Goal: Transaction & Acquisition: Purchase product/service

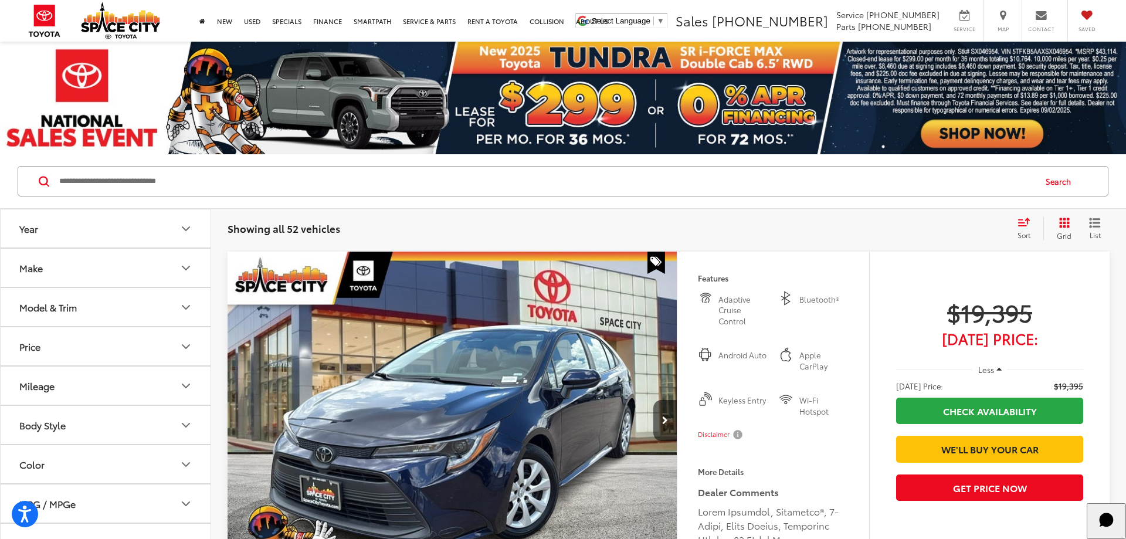
scroll to position [120, 0]
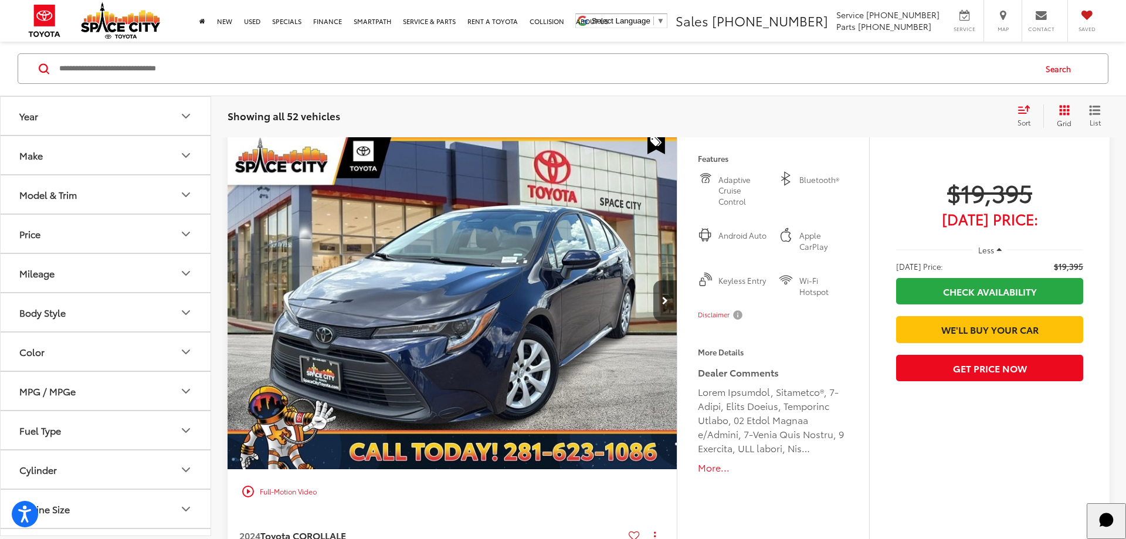
click at [144, 201] on button "Model & Trim" at bounding box center [106, 194] width 211 height 38
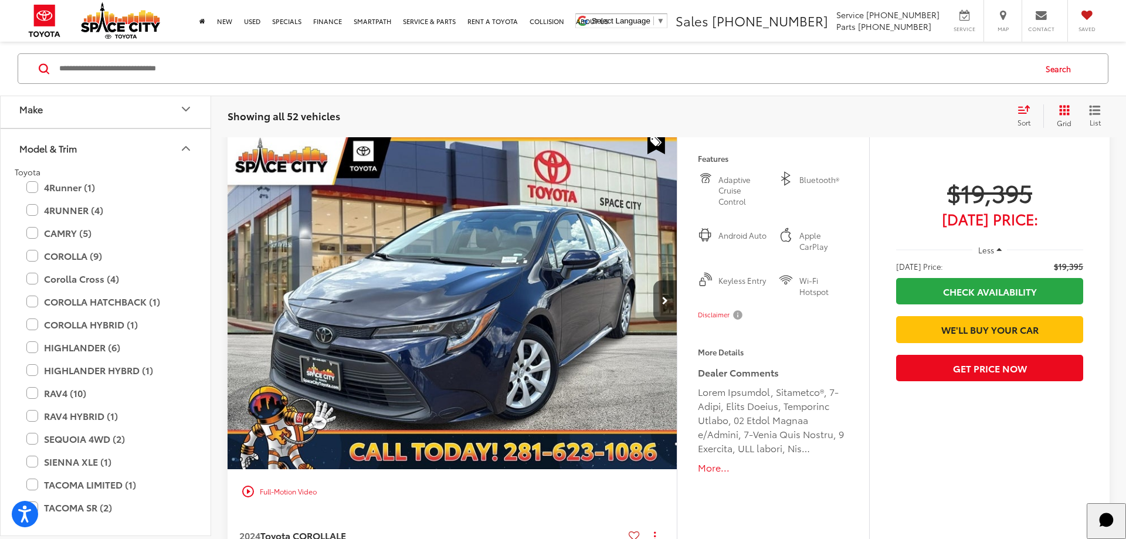
scroll to position [141, 0]
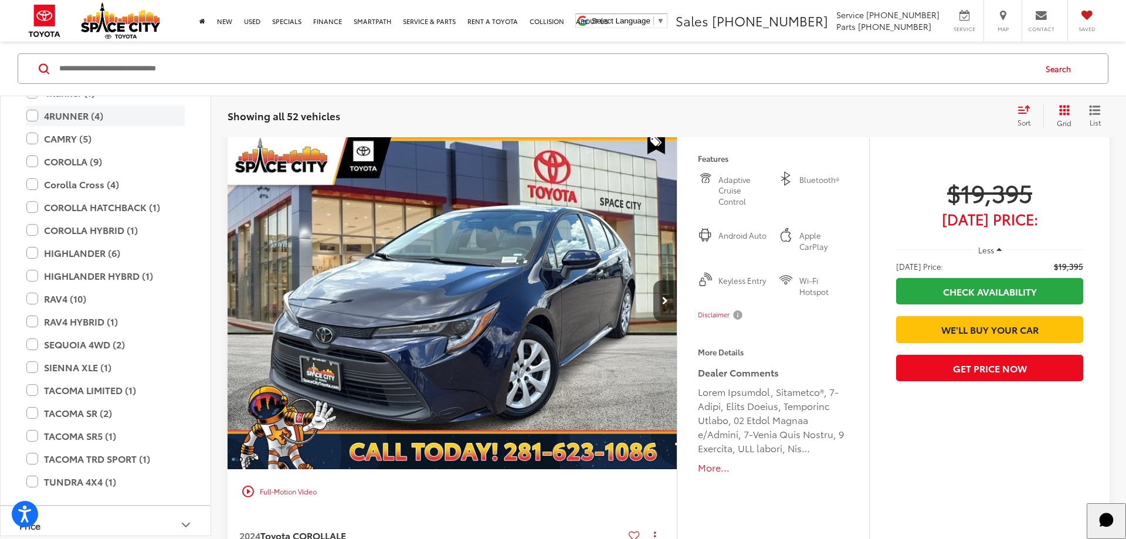
click at [36, 116] on label "4RUNNER (4)" at bounding box center [105, 116] width 158 height 21
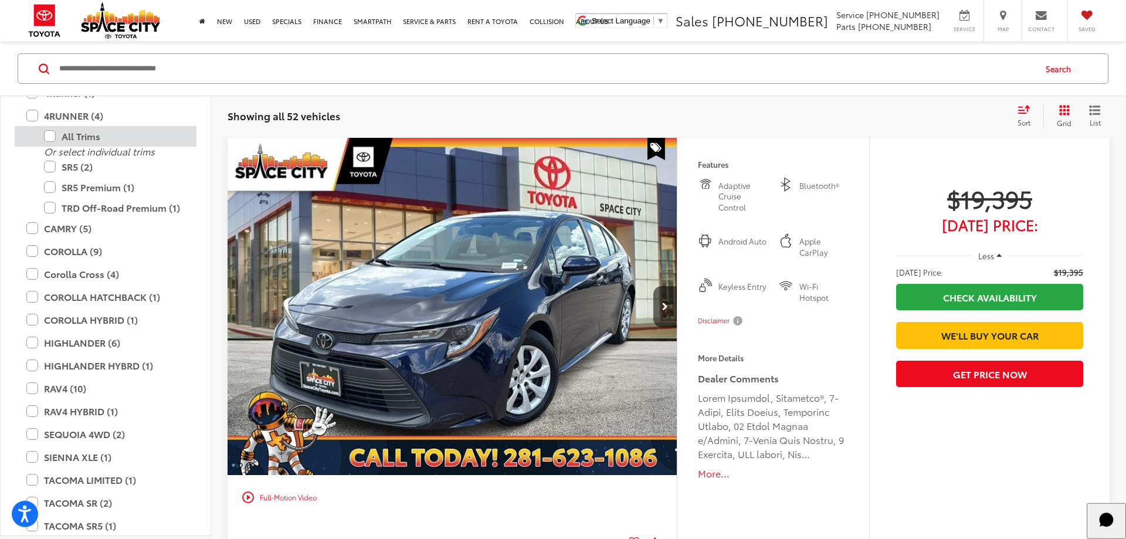
scroll to position [70, 0]
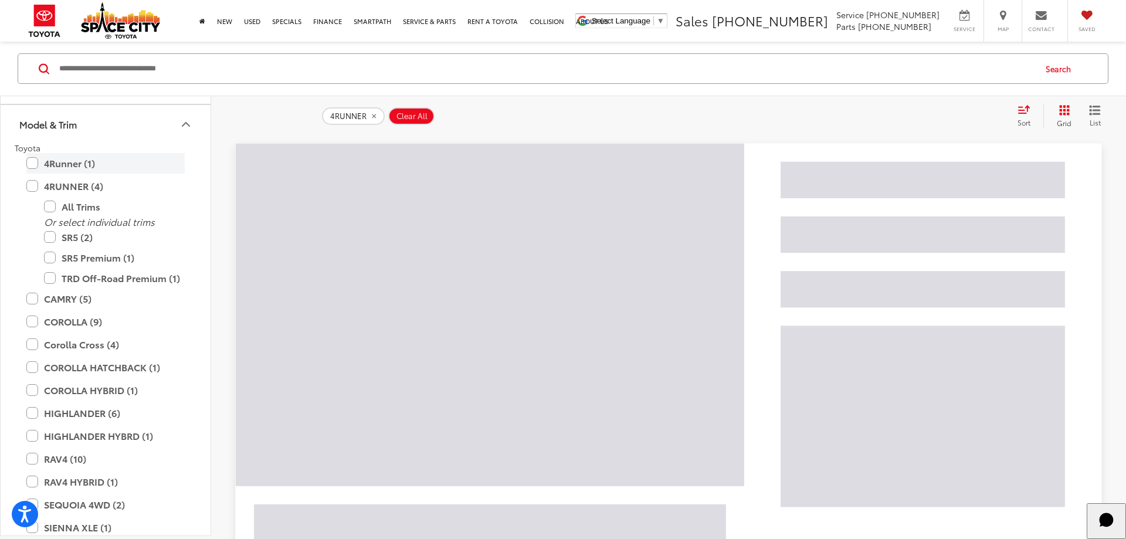
click at [35, 165] on label "4Runner (1)" at bounding box center [105, 163] width 158 height 21
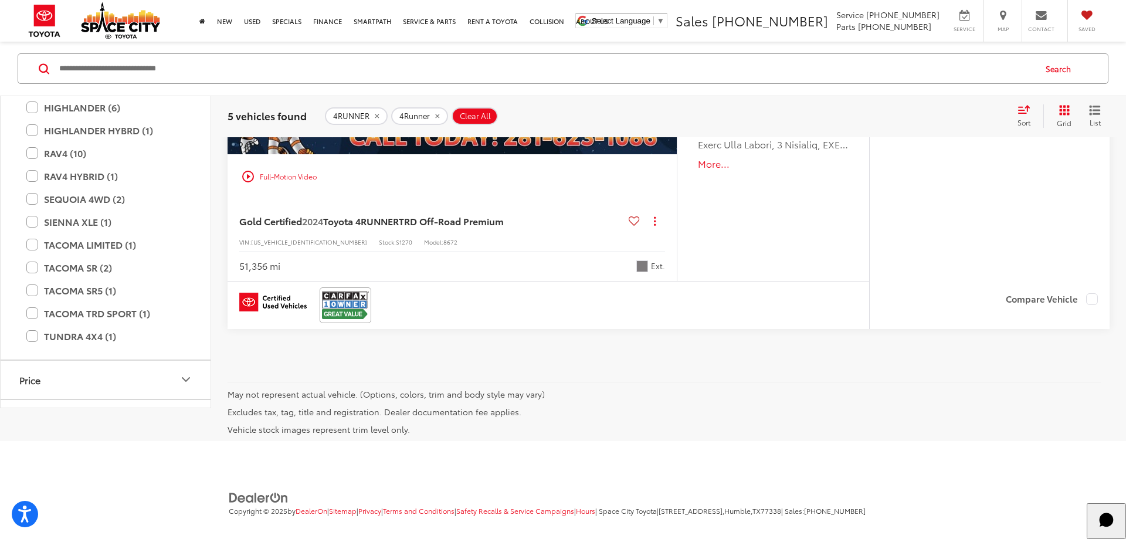
scroll to position [214, 0]
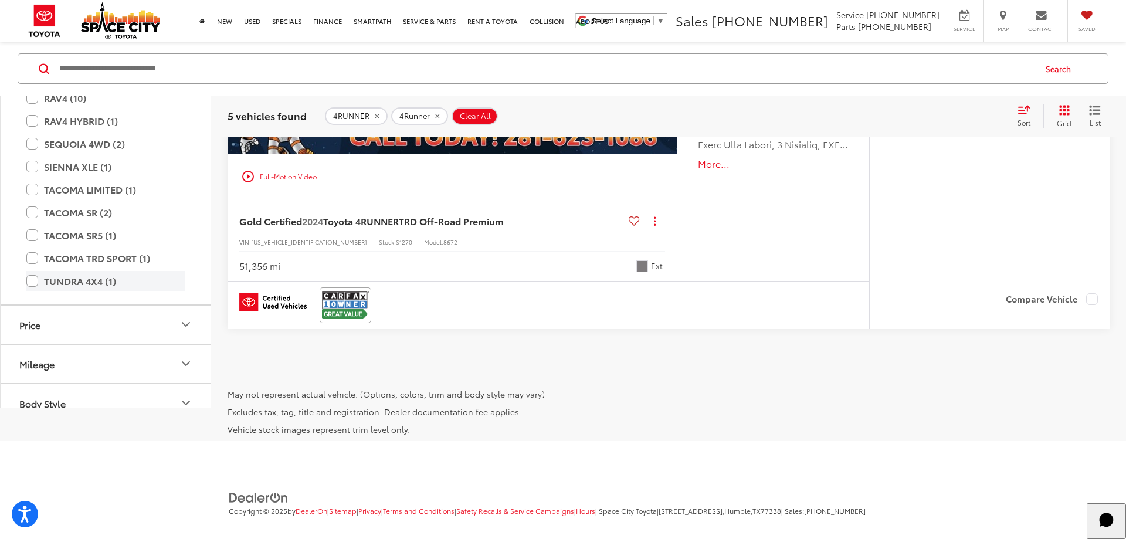
click at [30, 271] on label "TUNDRA 4X4 (1)" at bounding box center [105, 281] width 158 height 21
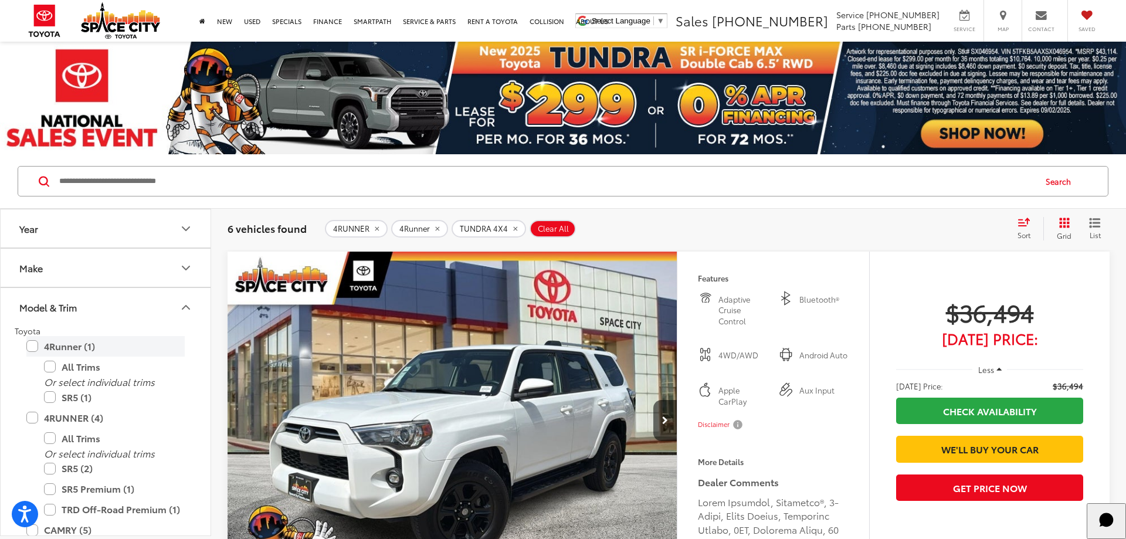
click at [37, 345] on label "4Runner (1)" at bounding box center [105, 346] width 158 height 21
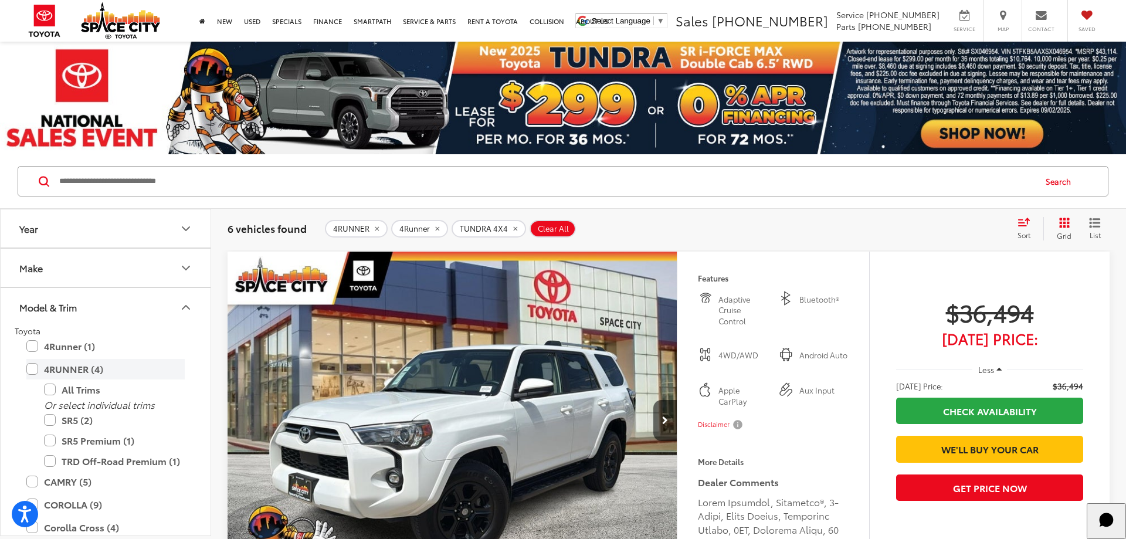
click at [35, 365] on label "4RUNNER (4)" at bounding box center [105, 369] width 158 height 21
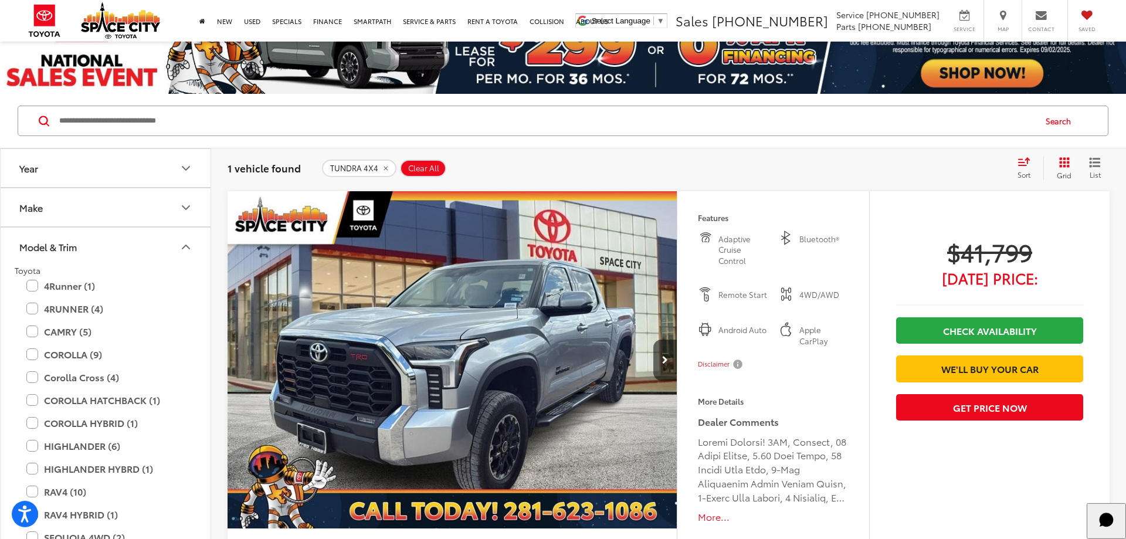
scroll to position [60, 0]
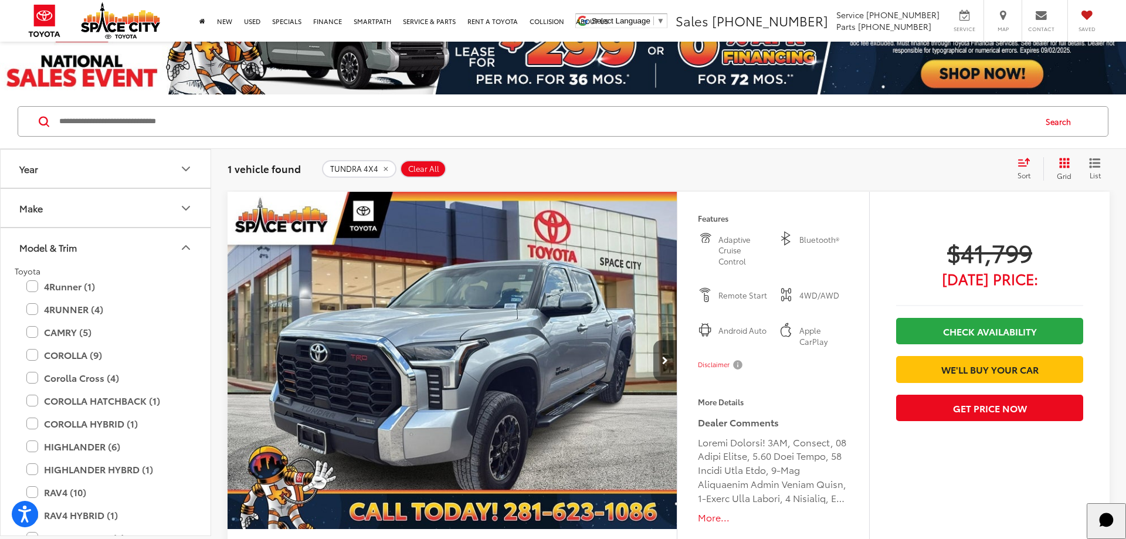
click at [669, 353] on button "Next image" at bounding box center [664, 360] width 23 height 41
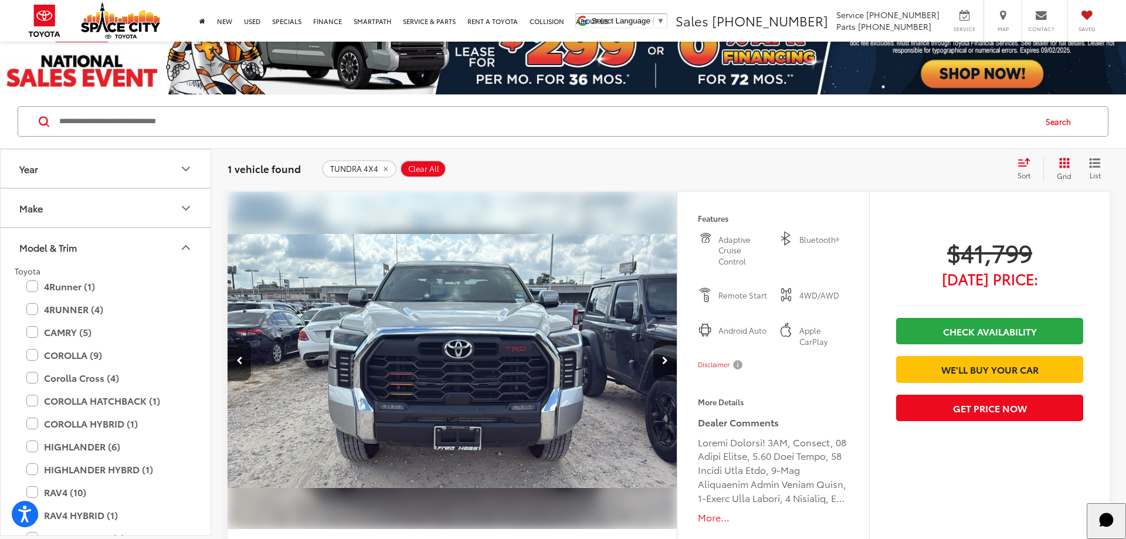
click at [669, 353] on button "Next image" at bounding box center [664, 360] width 23 height 41
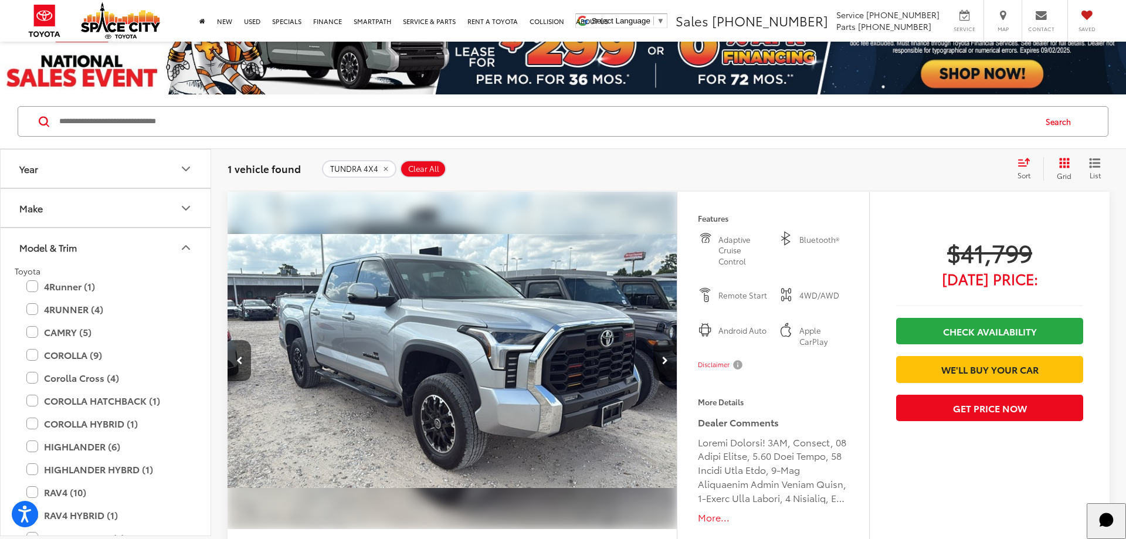
click at [669, 353] on button "Next image" at bounding box center [664, 360] width 23 height 41
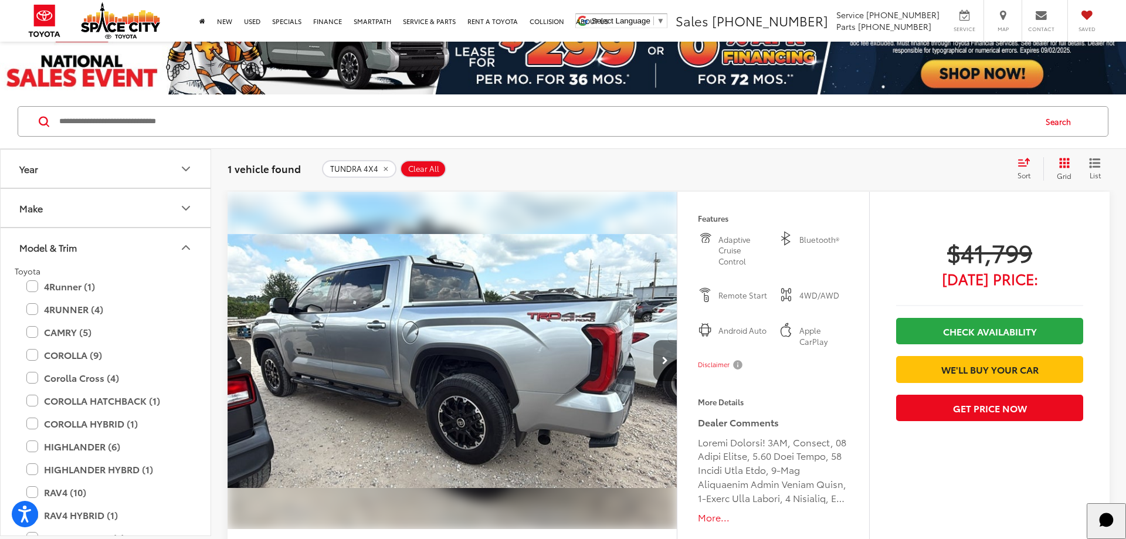
click at [669, 353] on button "Next image" at bounding box center [664, 360] width 23 height 41
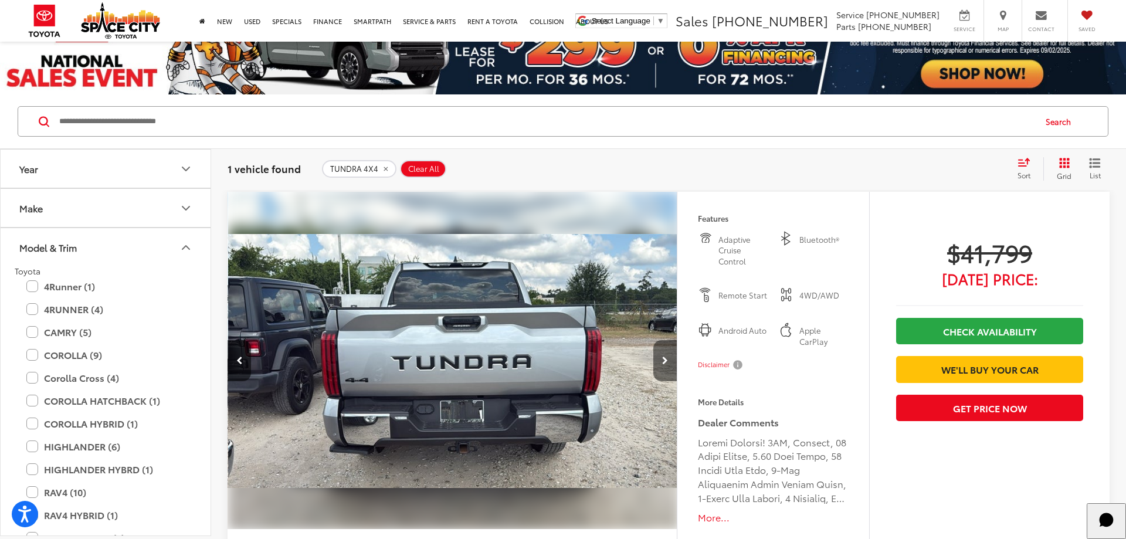
scroll to position [0, 1804]
click at [236, 364] on button "Previous image" at bounding box center [239, 360] width 23 height 41
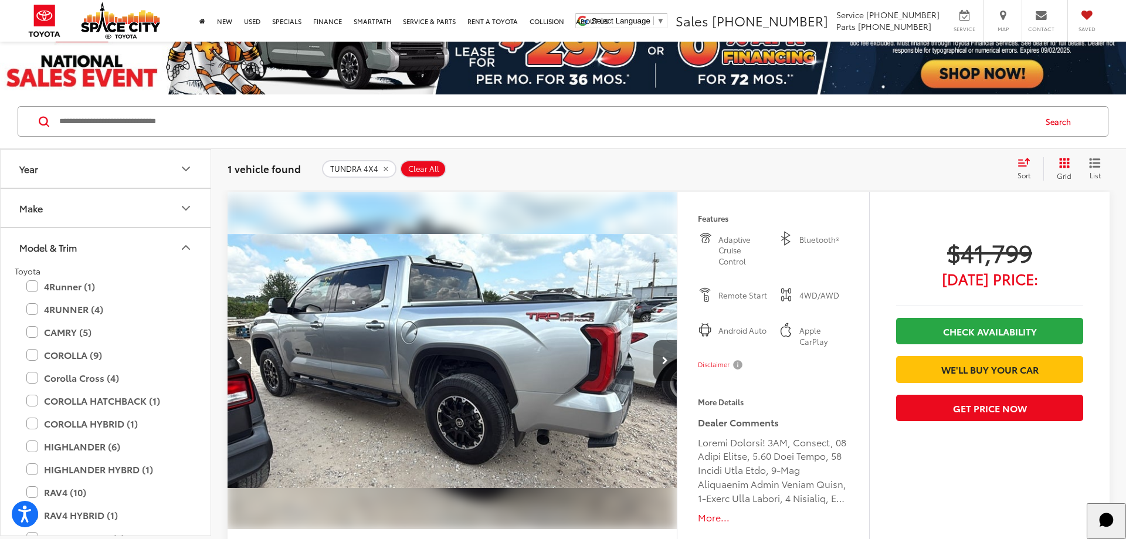
scroll to position [0, 1353]
click at [658, 359] on button "Next image" at bounding box center [664, 360] width 23 height 41
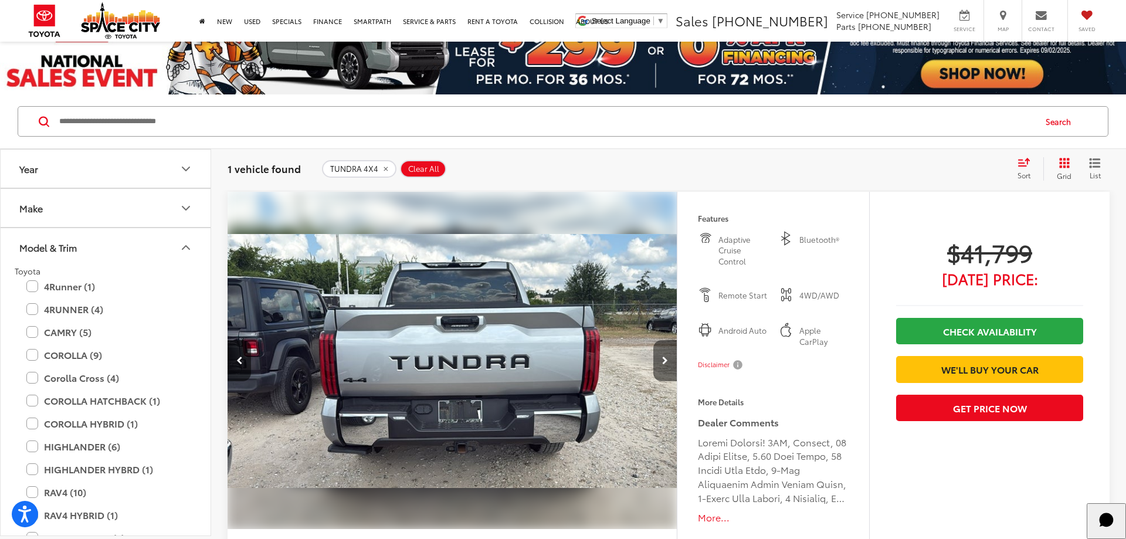
click at [658, 359] on button "Next image" at bounding box center [664, 360] width 23 height 41
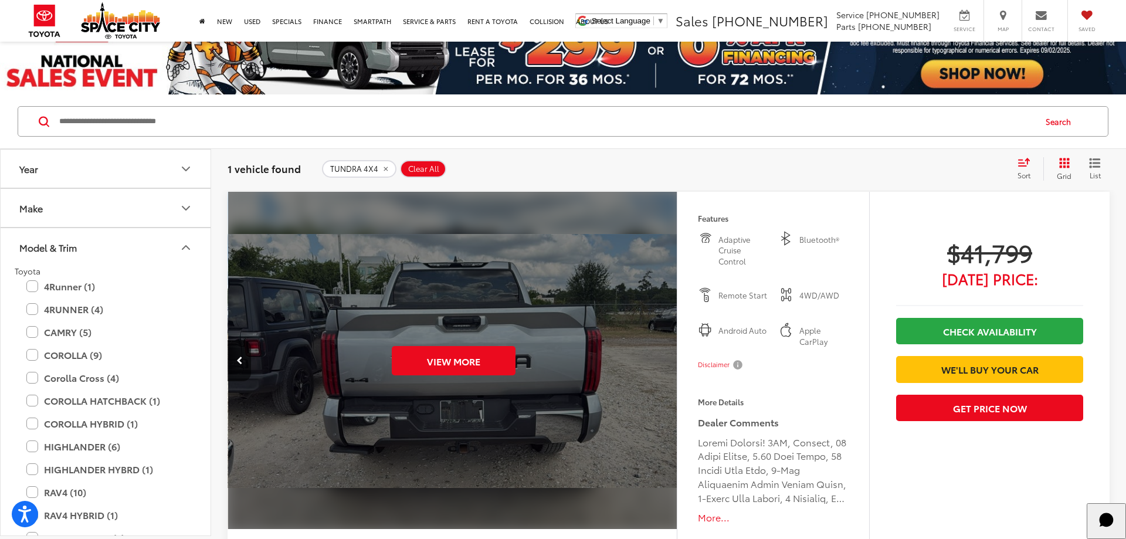
scroll to position [0, 2256]
click at [658, 359] on div "View More" at bounding box center [451, 361] width 451 height 338
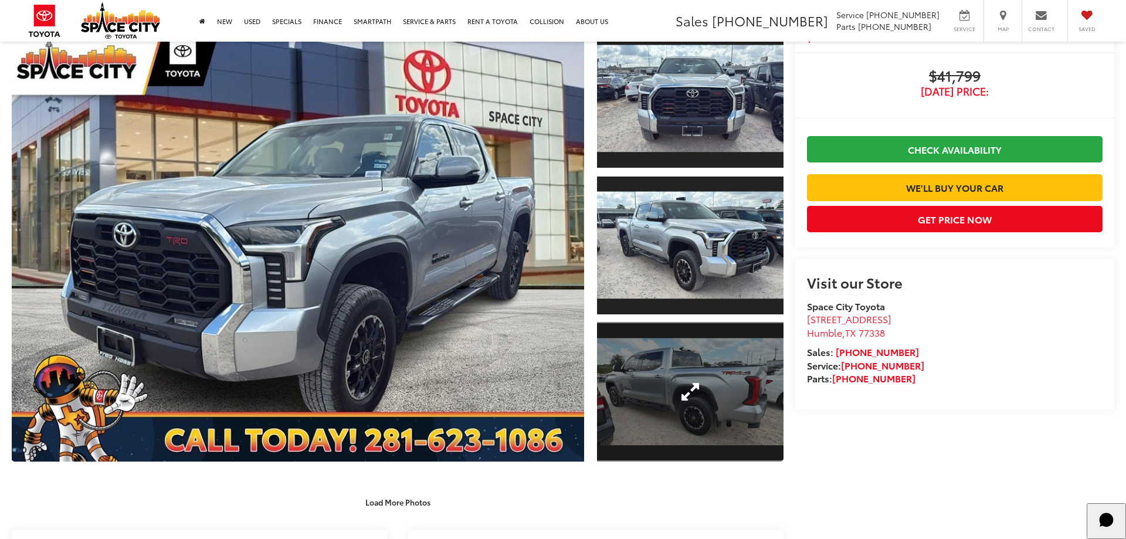
click at [717, 367] on link "Expand Photo 3" at bounding box center [690, 392] width 187 height 140
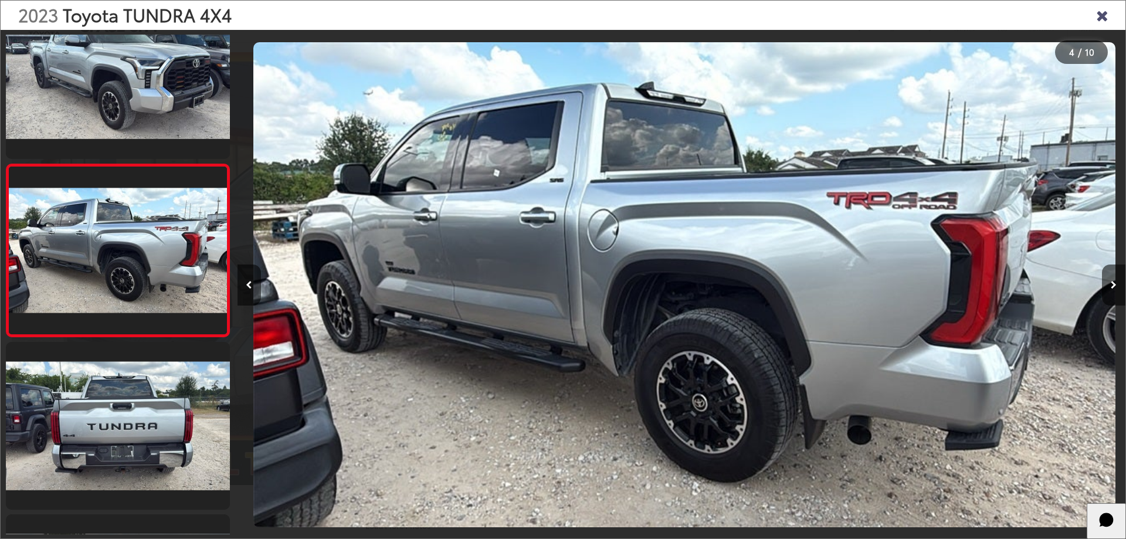
scroll to position [0, 2665]
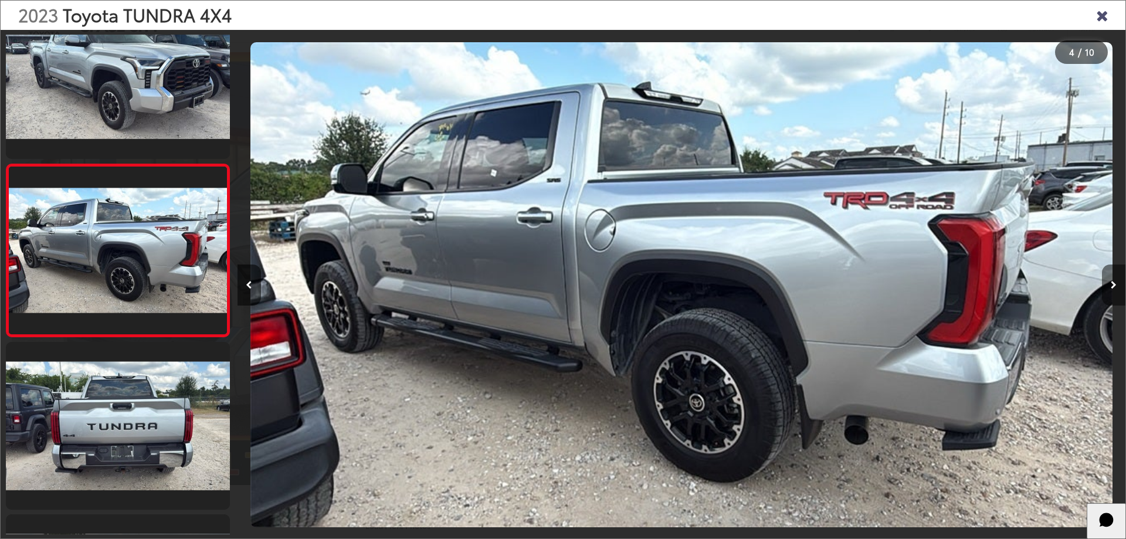
click at [1112, 284] on icon "Next image" at bounding box center [1114, 285] width 6 height 8
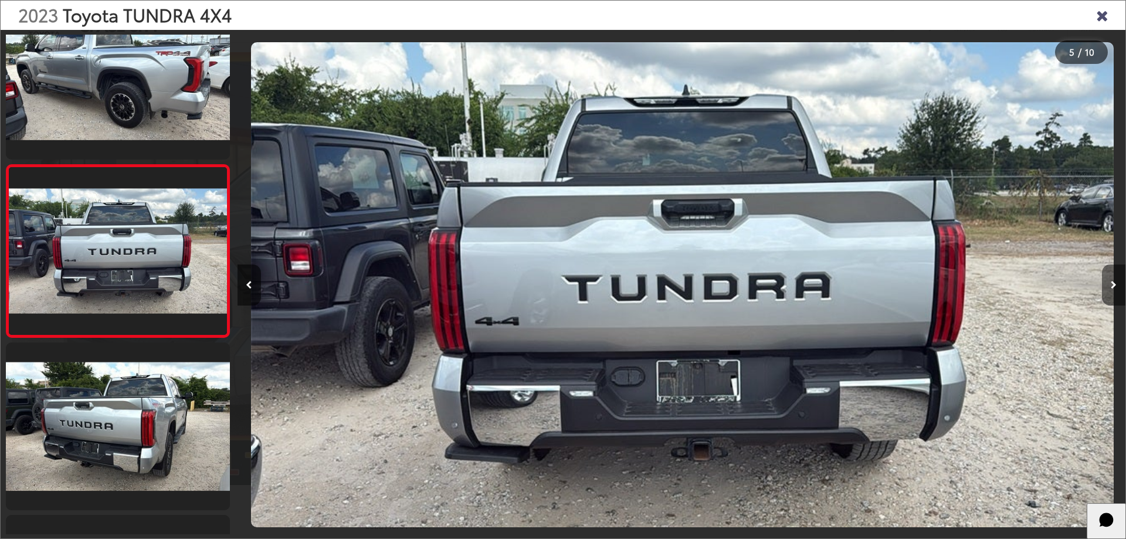
scroll to position [562, 0]
click at [1112, 284] on icon "Next image" at bounding box center [1114, 285] width 6 height 8
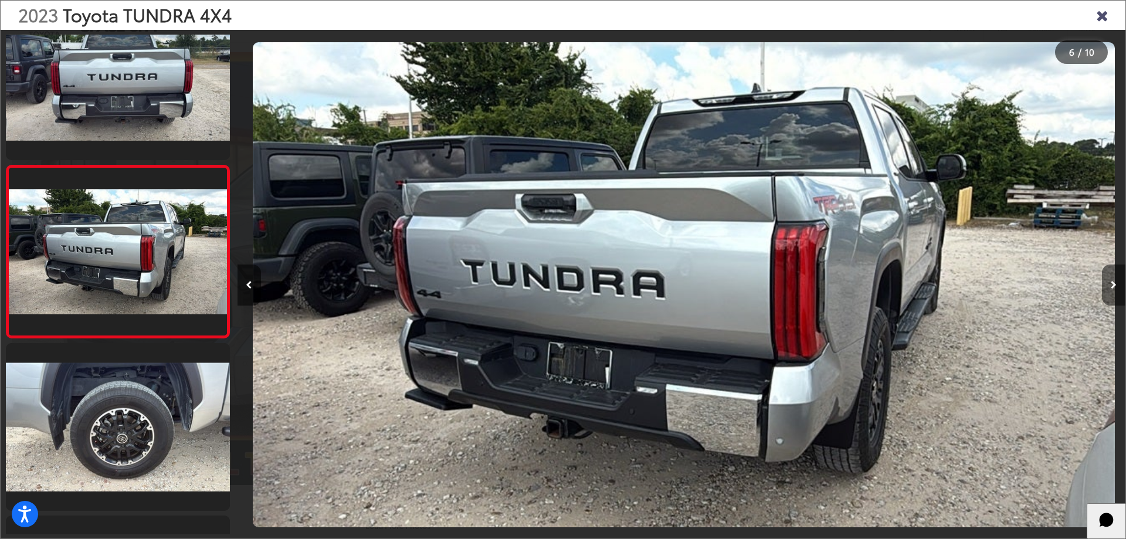
scroll to position [734, 0]
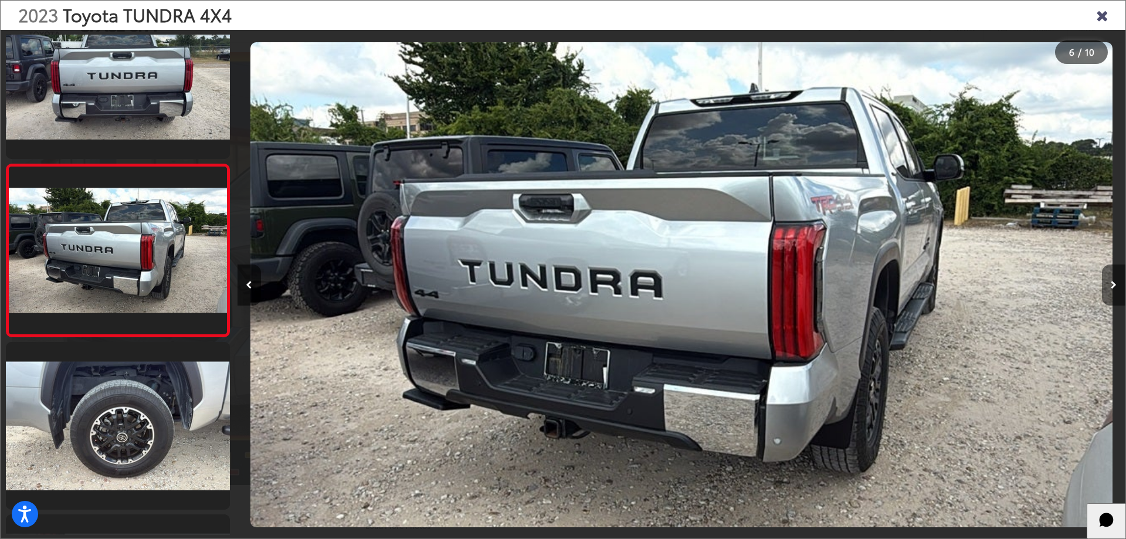
click at [1112, 284] on icon "Next image" at bounding box center [1114, 285] width 6 height 8
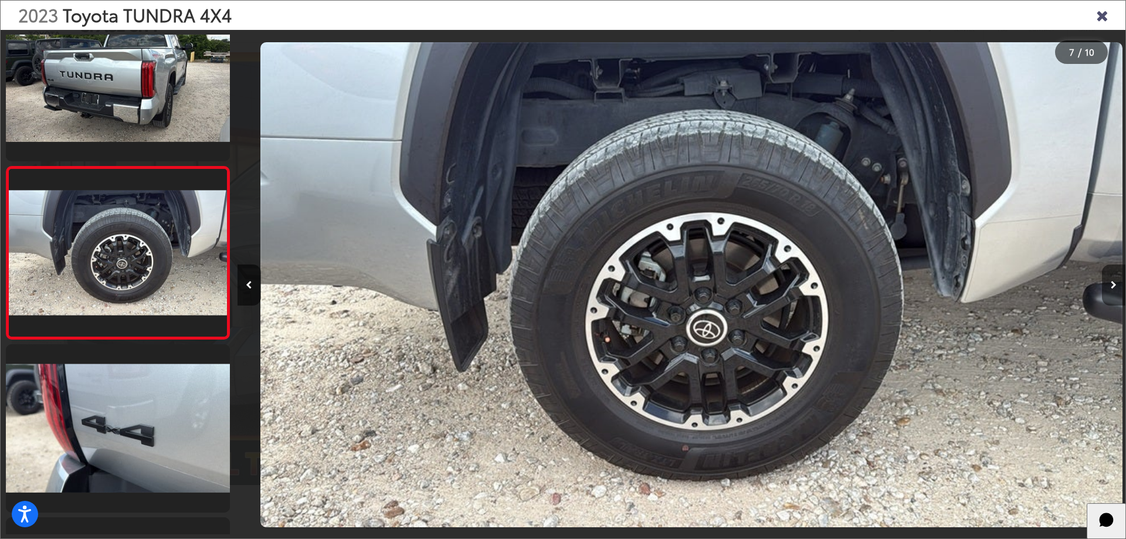
scroll to position [907, 0]
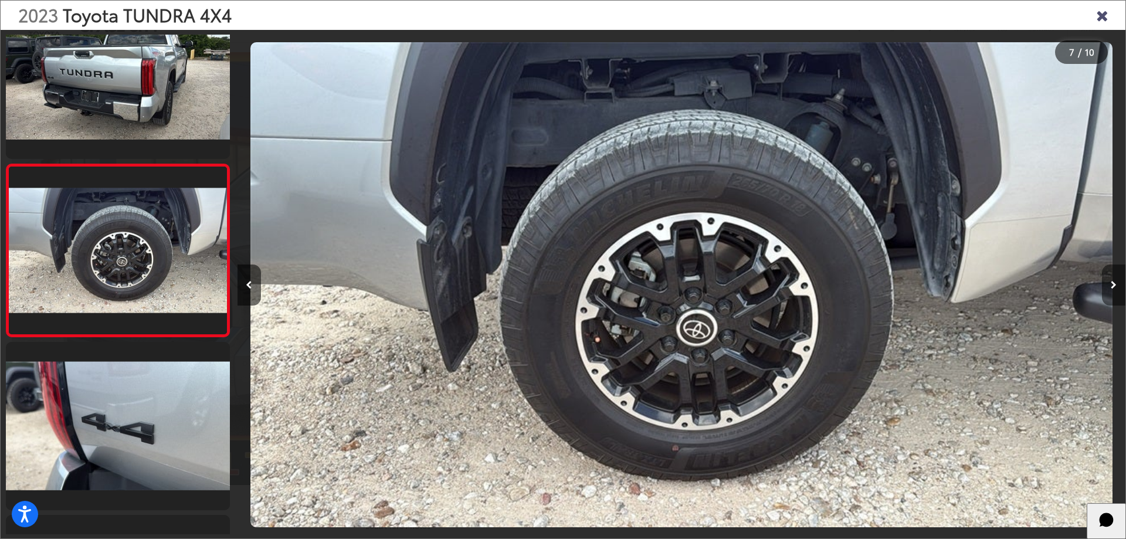
click at [1112, 284] on icon "Next image" at bounding box center [1114, 285] width 6 height 8
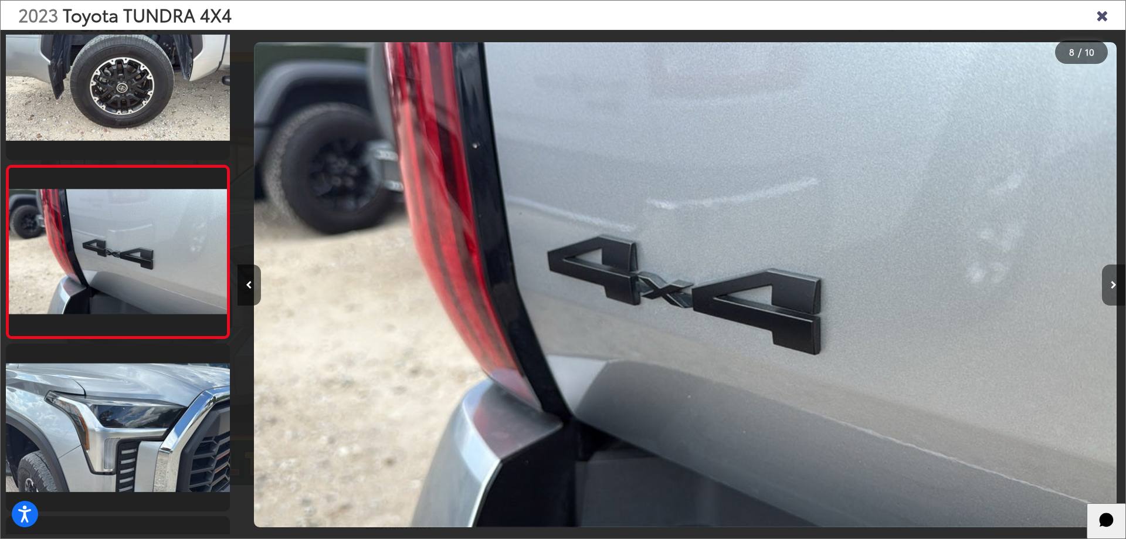
scroll to position [0, 0]
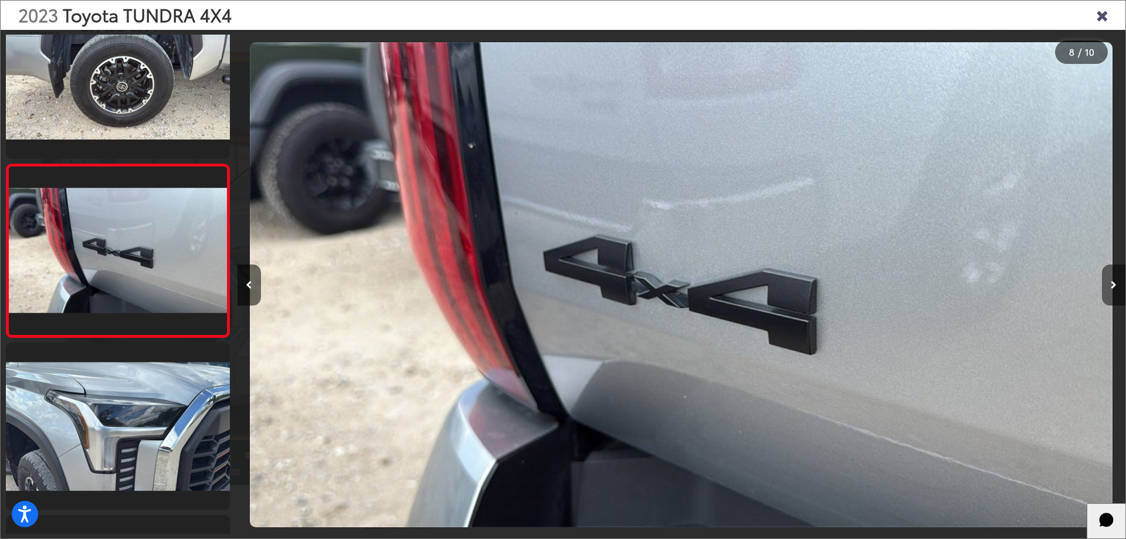
click at [1112, 284] on icon "Next image" at bounding box center [1114, 285] width 6 height 8
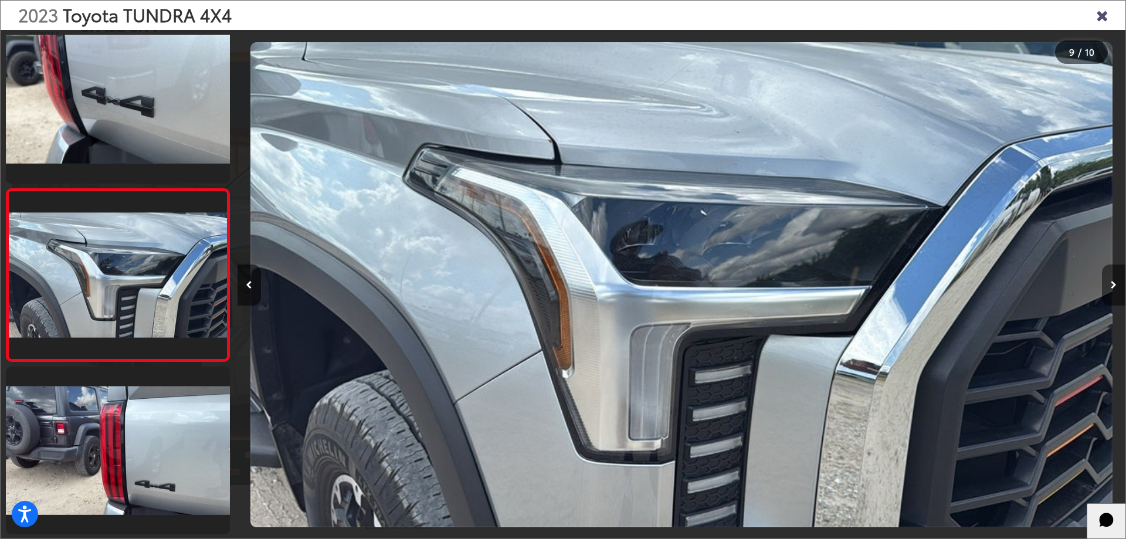
click at [1112, 284] on icon "Next image" at bounding box center [1114, 285] width 6 height 8
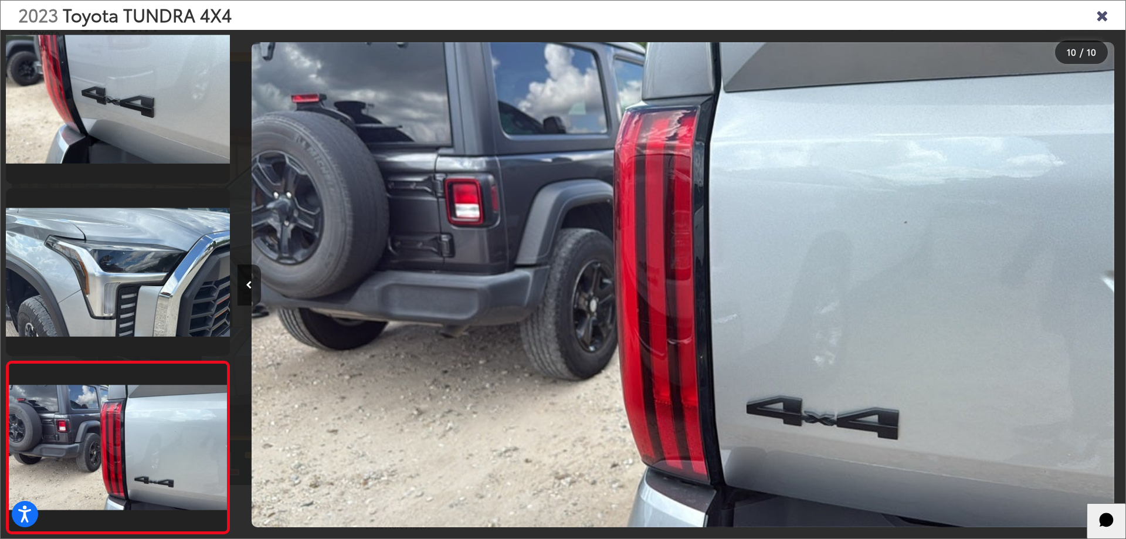
click at [1112, 284] on div at bounding box center [1014, 285] width 222 height 510
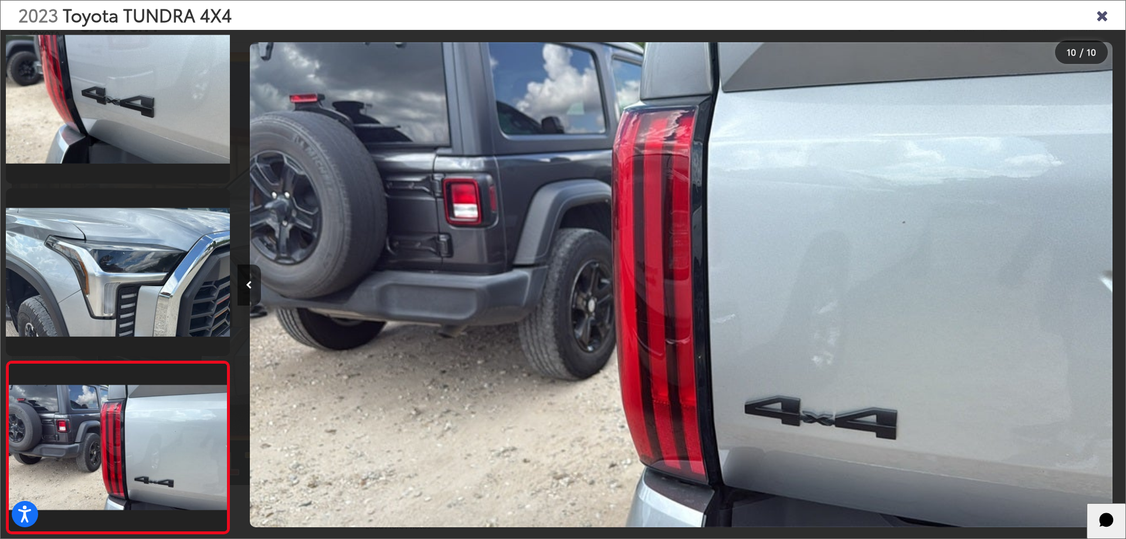
click at [1100, 20] on icon "Close gallery" at bounding box center [1102, 14] width 12 height 15
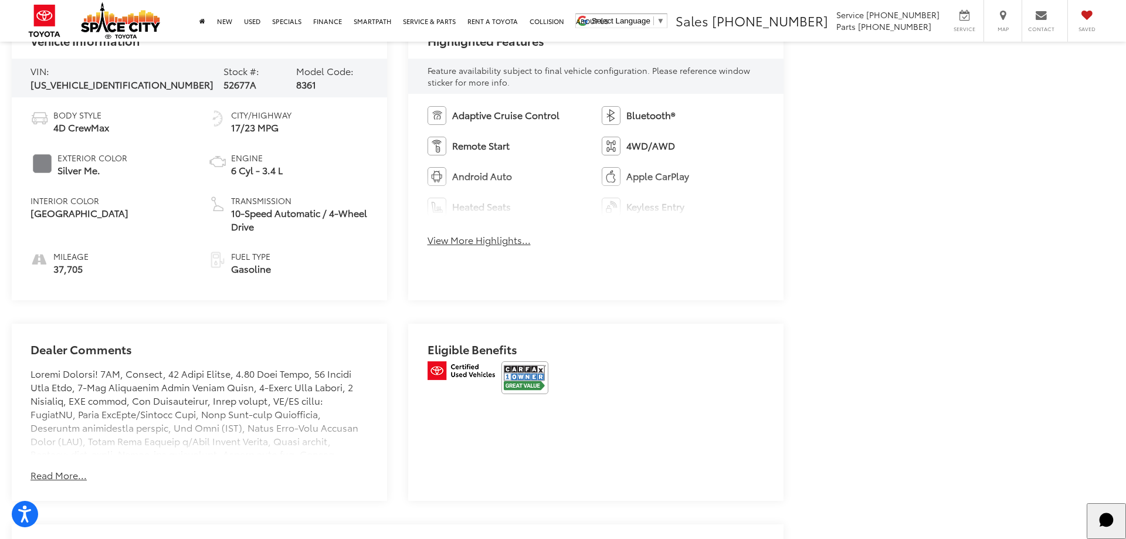
click at [529, 384] on img at bounding box center [525, 377] width 47 height 33
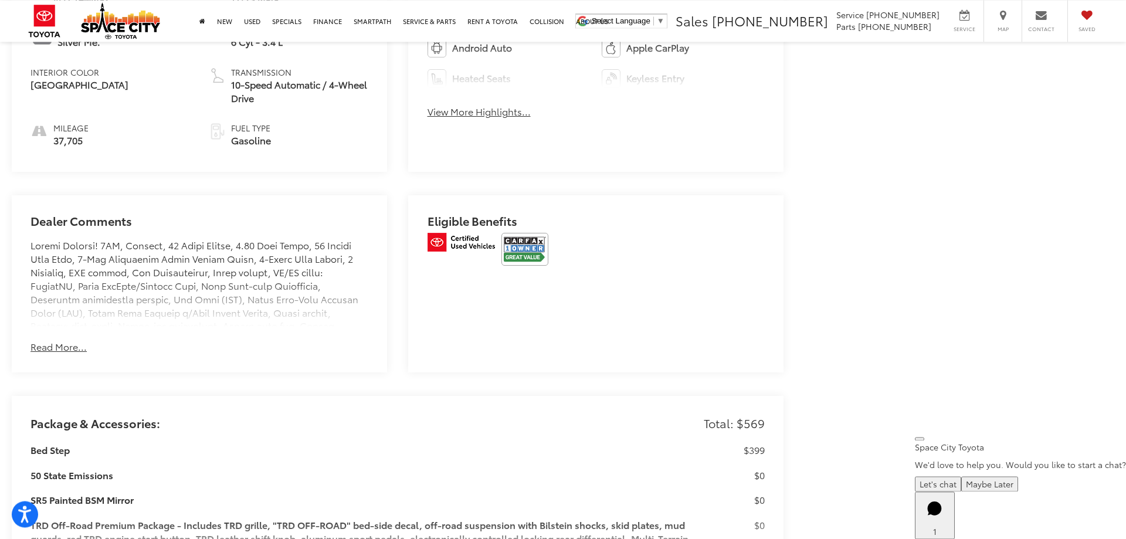
scroll to position [778, 0]
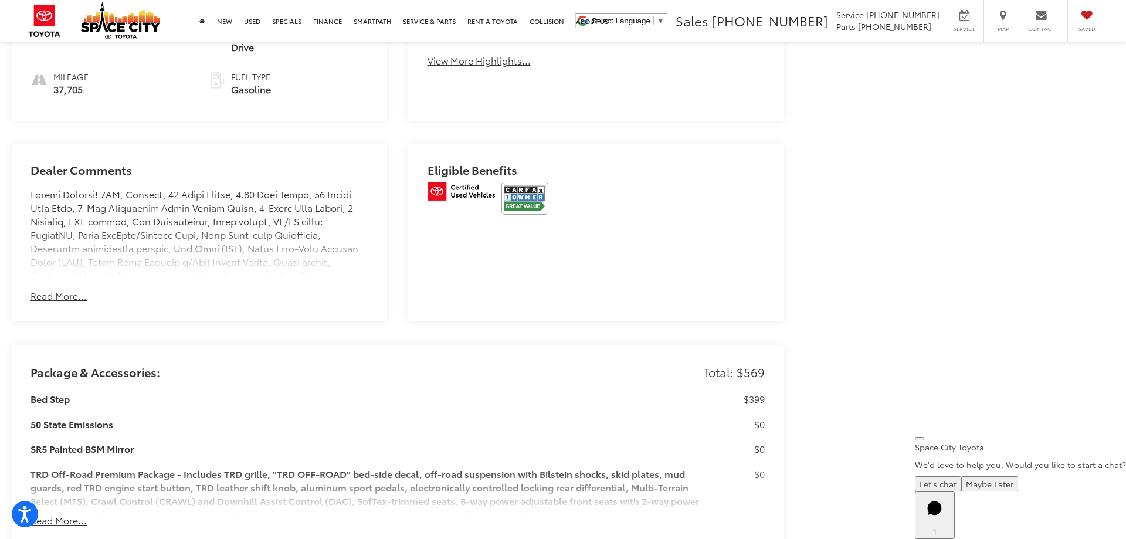
click at [77, 289] on button "Read More..." at bounding box center [59, 295] width 56 height 13
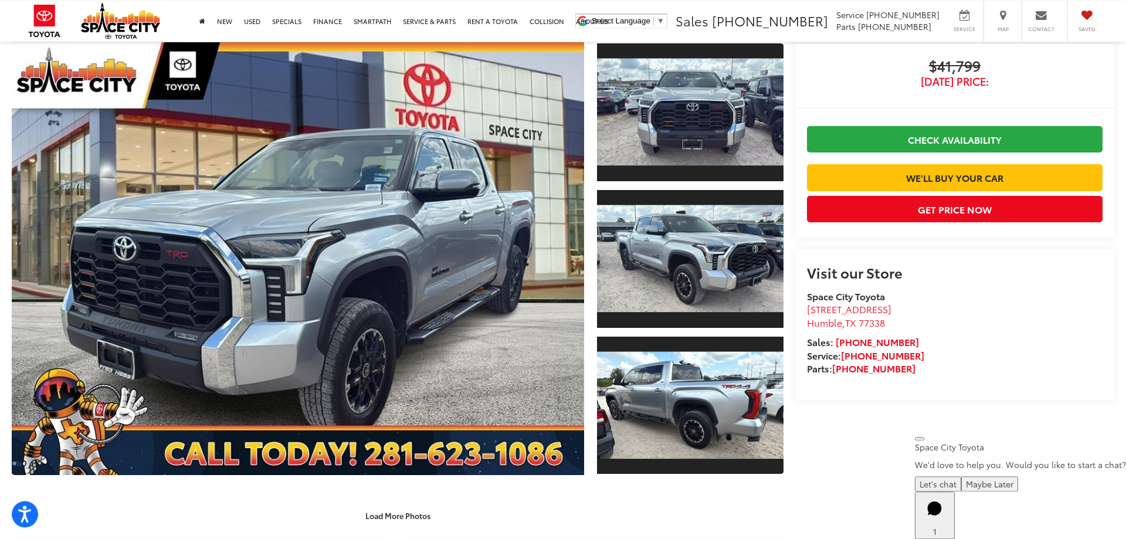
scroll to position [0, 0]
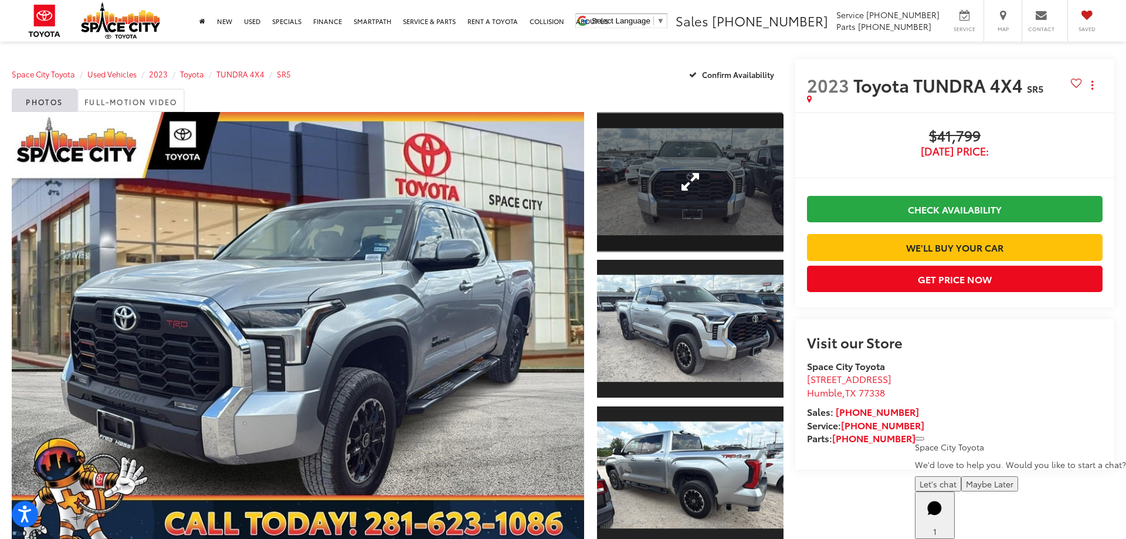
click at [675, 201] on link "Expand Photo 1" at bounding box center [690, 182] width 187 height 140
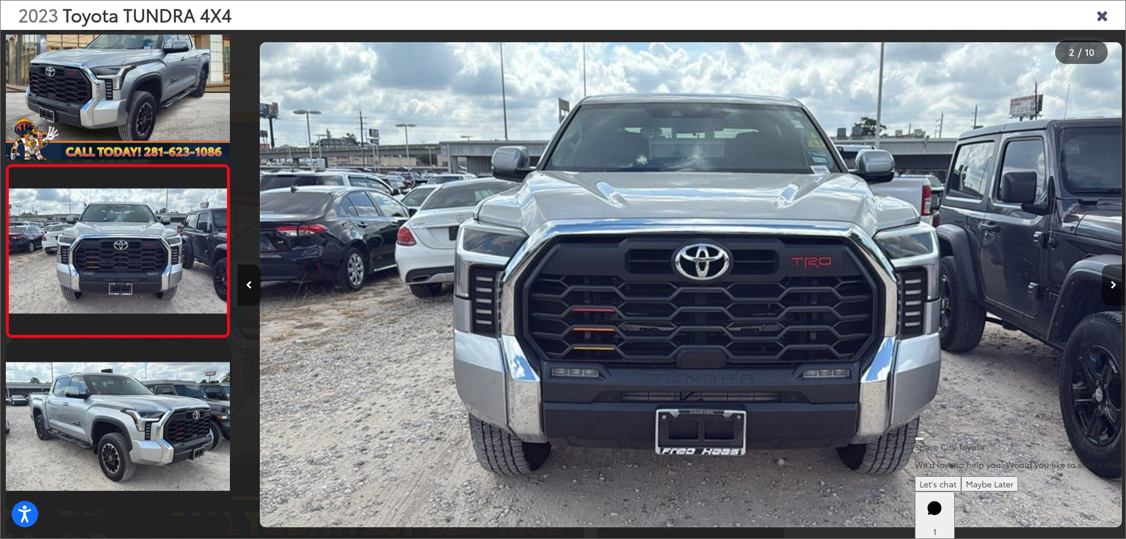
scroll to position [44, 0]
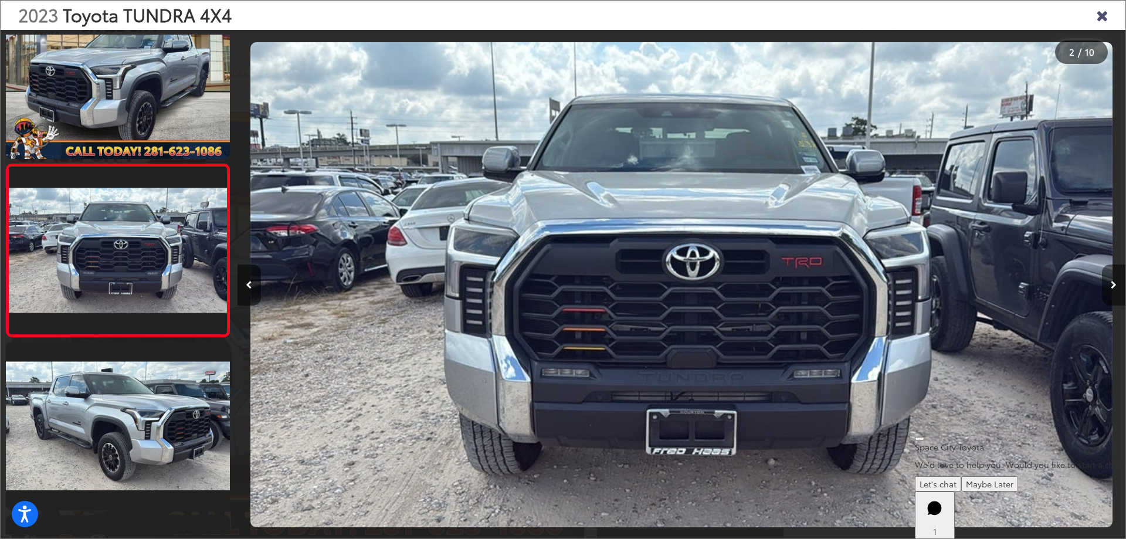
click at [1110, 282] on button "Next image" at bounding box center [1113, 285] width 23 height 41
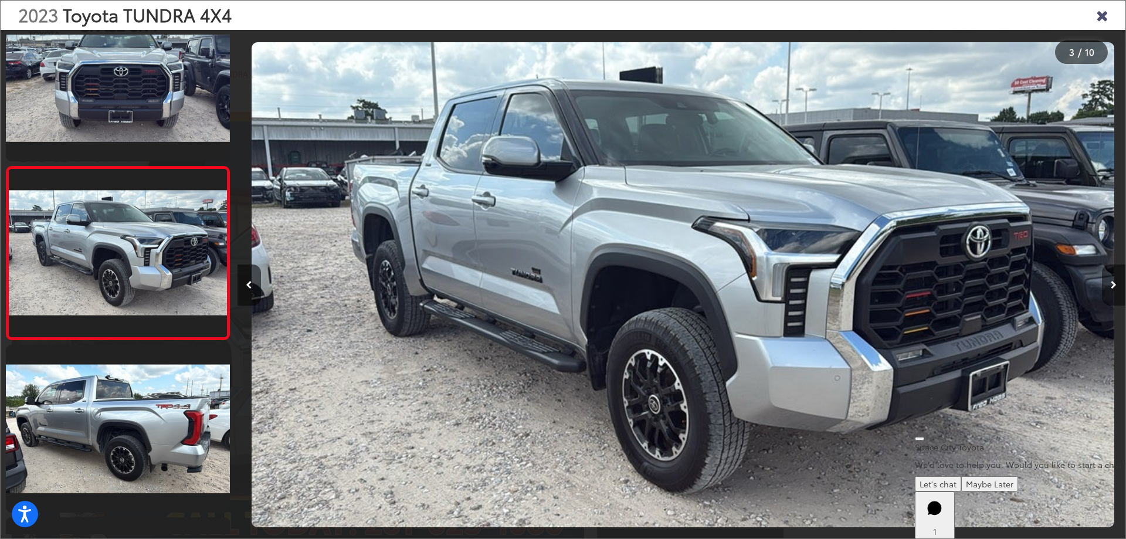
scroll to position [216, 0]
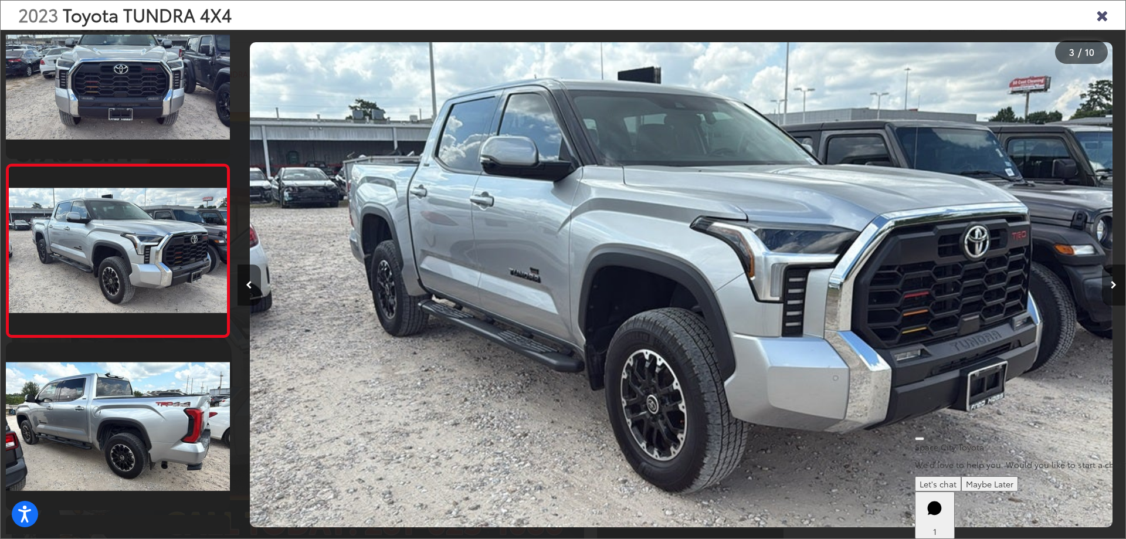
click at [1115, 290] on button "Next image" at bounding box center [1113, 285] width 23 height 41
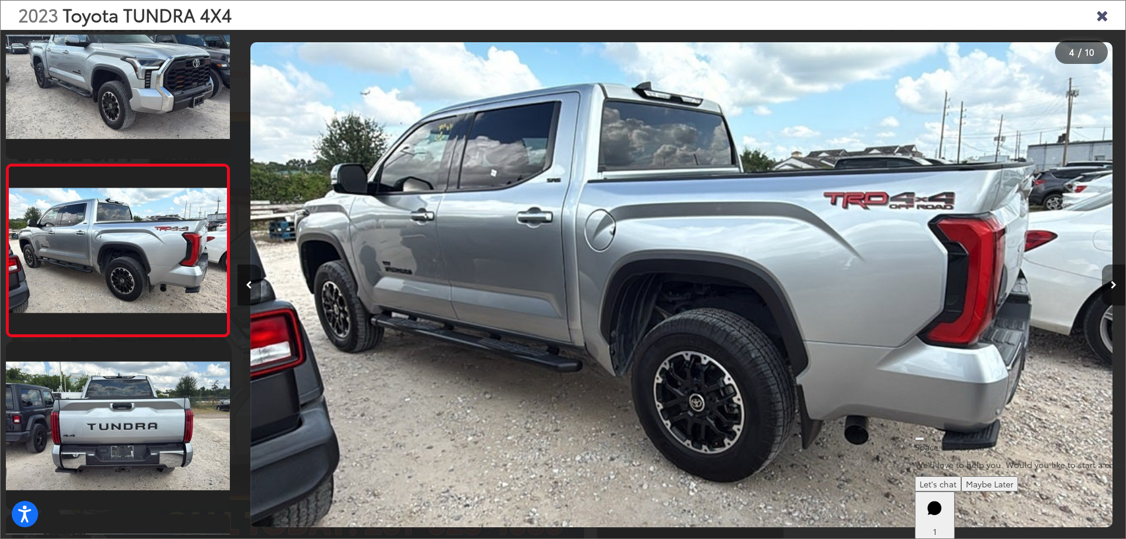
click at [1115, 290] on button "Next image" at bounding box center [1113, 285] width 23 height 41
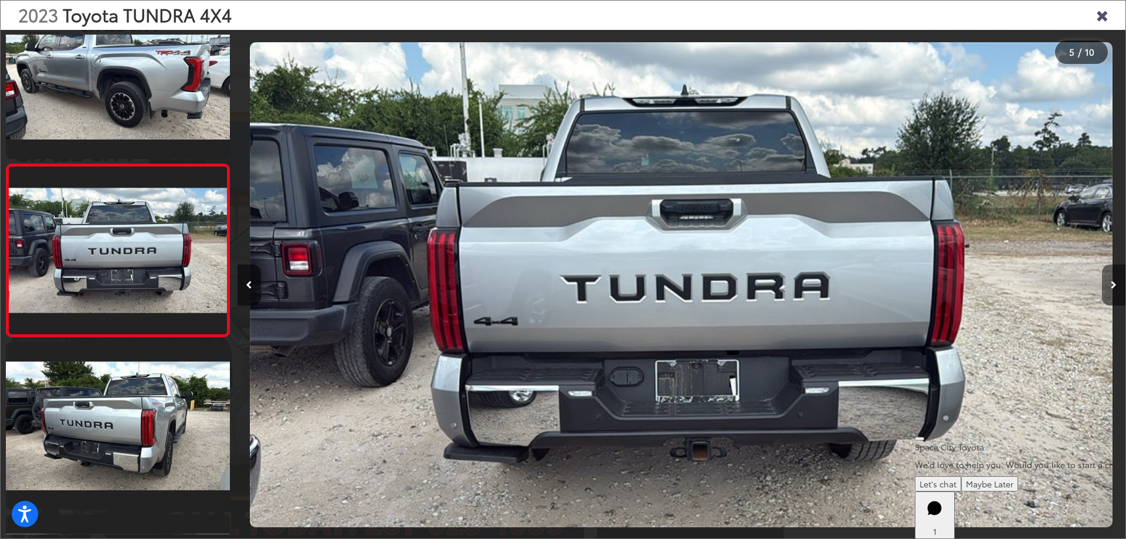
click at [1115, 290] on button "Next image" at bounding box center [1113, 285] width 23 height 41
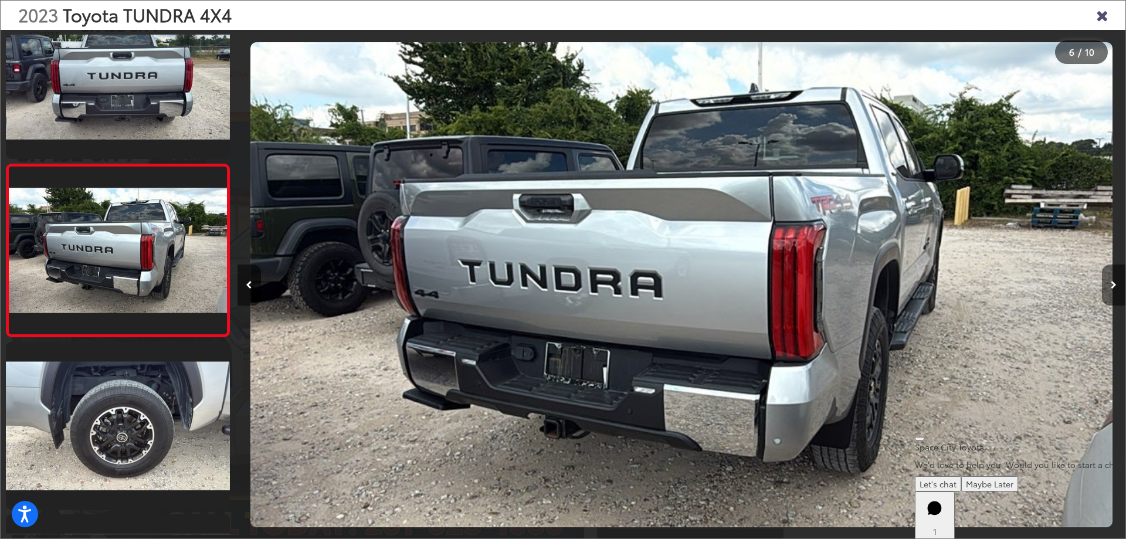
click at [1115, 290] on button "Next image" at bounding box center [1113, 285] width 23 height 41
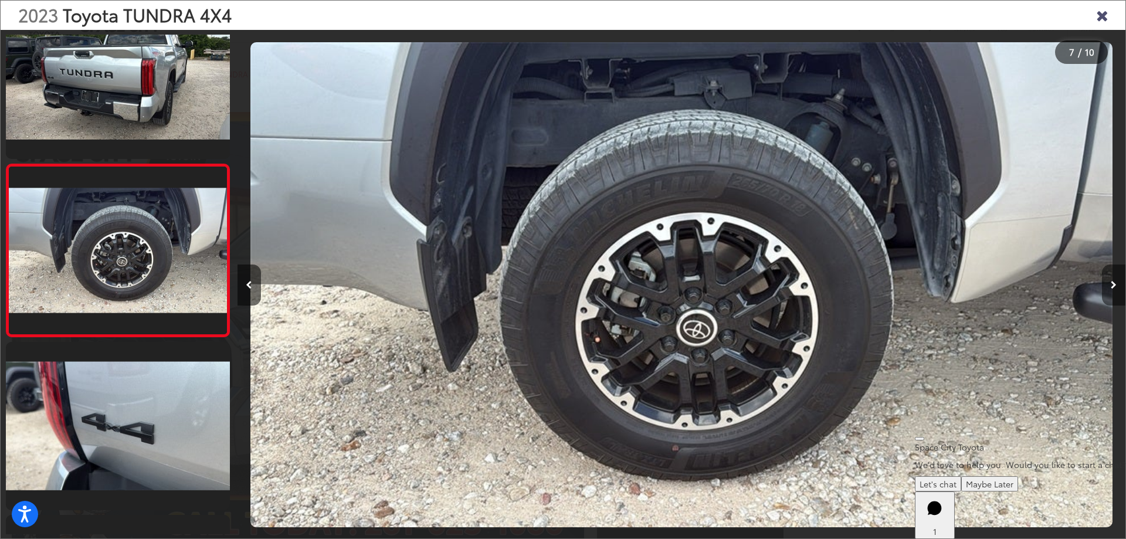
click at [1115, 290] on button "Next image" at bounding box center [1113, 285] width 23 height 41
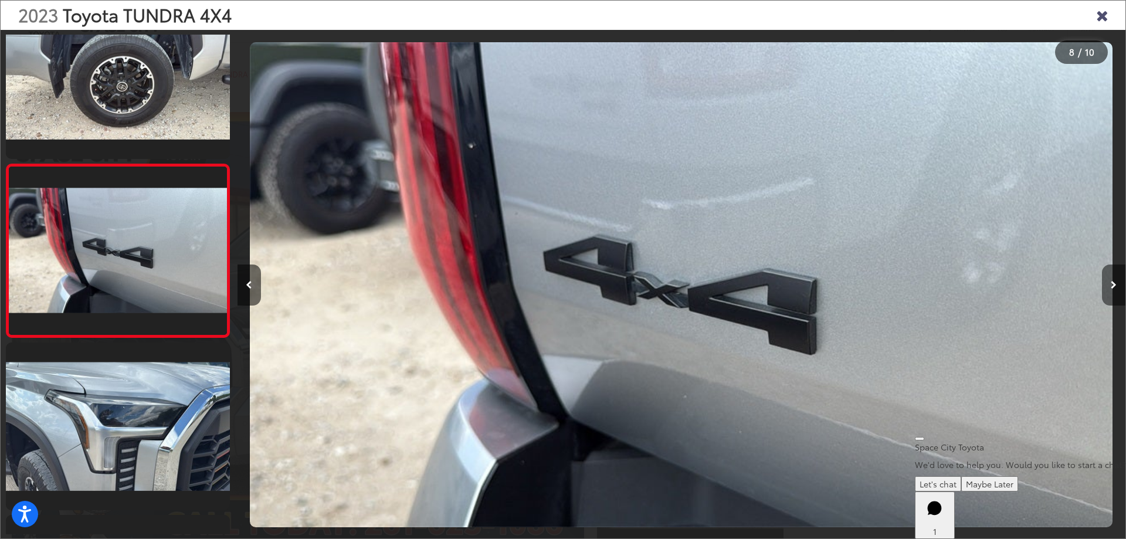
click at [1115, 290] on button "Next image" at bounding box center [1113, 285] width 23 height 41
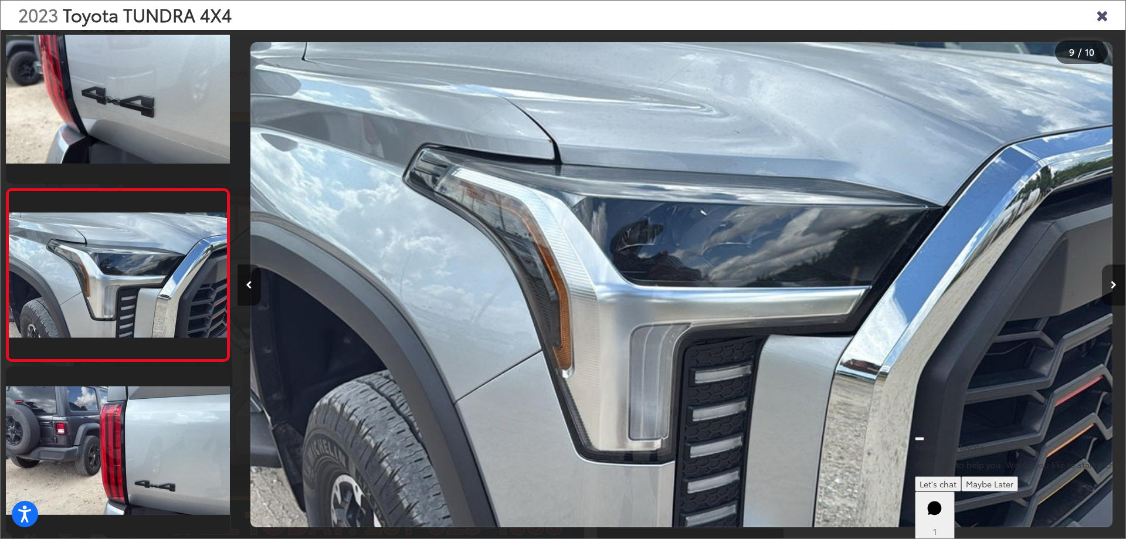
click at [1115, 290] on button "Next image" at bounding box center [1113, 285] width 23 height 41
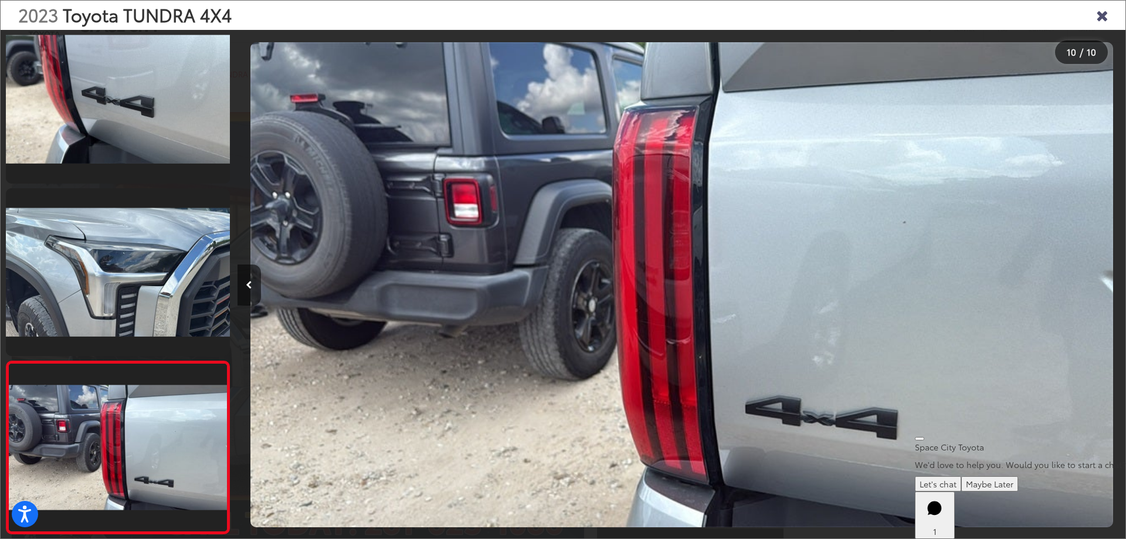
click at [1115, 290] on div at bounding box center [1014, 285] width 222 height 510
click at [1102, 20] on icon "Close gallery" at bounding box center [1102, 14] width 12 height 15
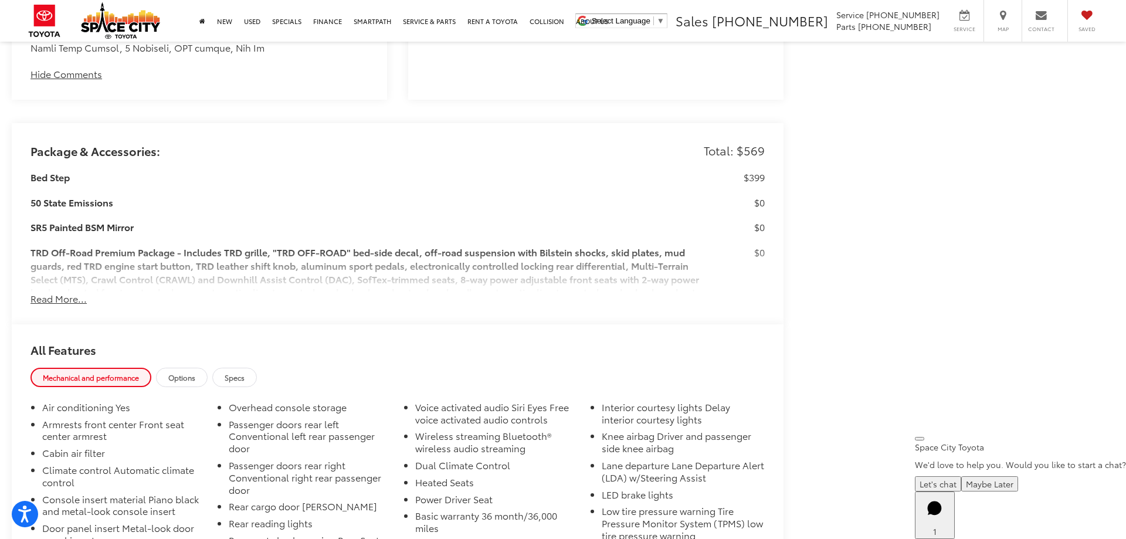
click at [63, 292] on button "Read More..." at bounding box center [59, 298] width 56 height 13
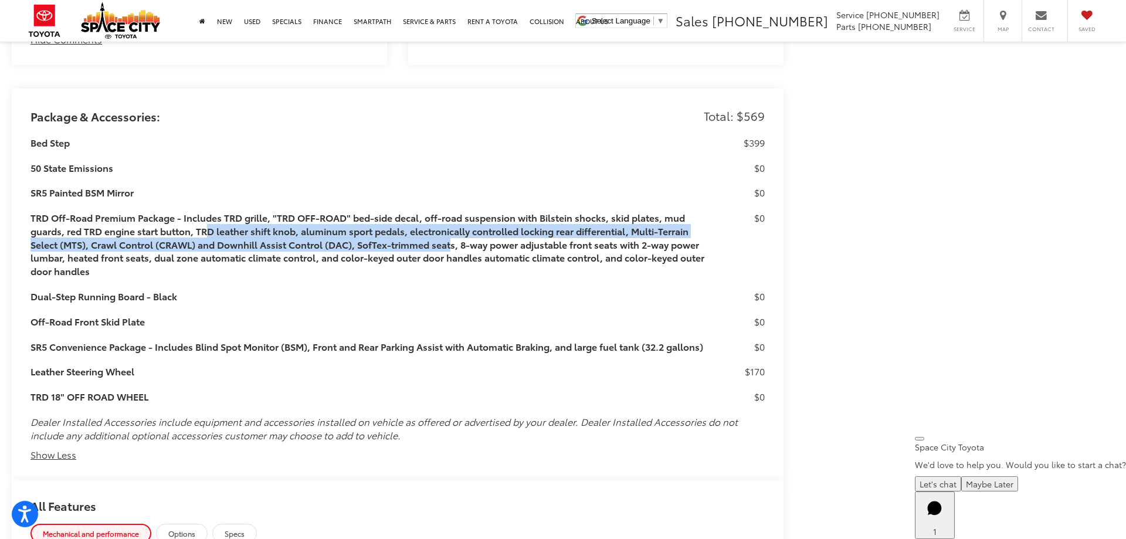
drag, startPoint x: 205, startPoint y: 219, endPoint x: 446, endPoint y: 223, distance: 241.1
click at [446, 223] on h3 "TRD Off-Road Premium Package - Includes TRD grille, "TRD OFF-ROAD" bed-side dec…" at bounding box center [369, 244] width 676 height 67
click at [442, 223] on h3 "TRD Off-Road Premium Package - Includes TRD grille, "TRD OFF-ROAD" bed-side dec…" at bounding box center [369, 244] width 676 height 67
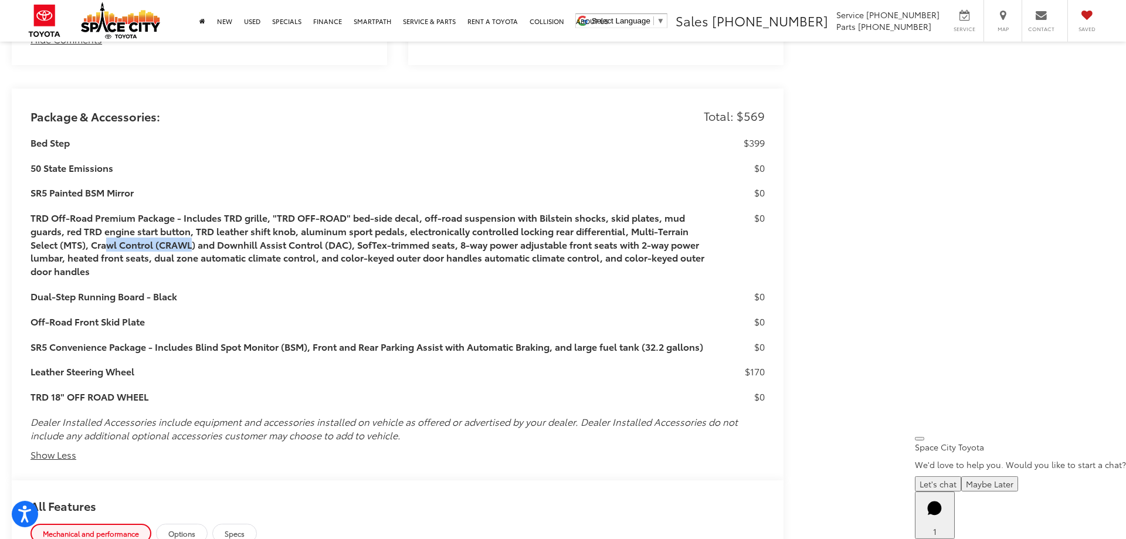
drag, startPoint x: 104, startPoint y: 230, endPoint x: 222, endPoint y: 228, distance: 117.9
click at [196, 228] on h3 "TRD Off-Road Premium Package - Includes TRD grille, "TRD OFF-ROAD" bed-side dec…" at bounding box center [369, 244] width 676 height 67
drag, startPoint x: 253, startPoint y: 228, endPoint x: 370, endPoint y: 232, distance: 117.4
click at [368, 232] on h3 "TRD Off-Road Premium Package - Includes TRD grille, "TRD OFF-ROAD" bed-side dec…" at bounding box center [369, 244] width 676 height 67
drag, startPoint x: 394, startPoint y: 234, endPoint x: 482, endPoint y: 233, distance: 88.0
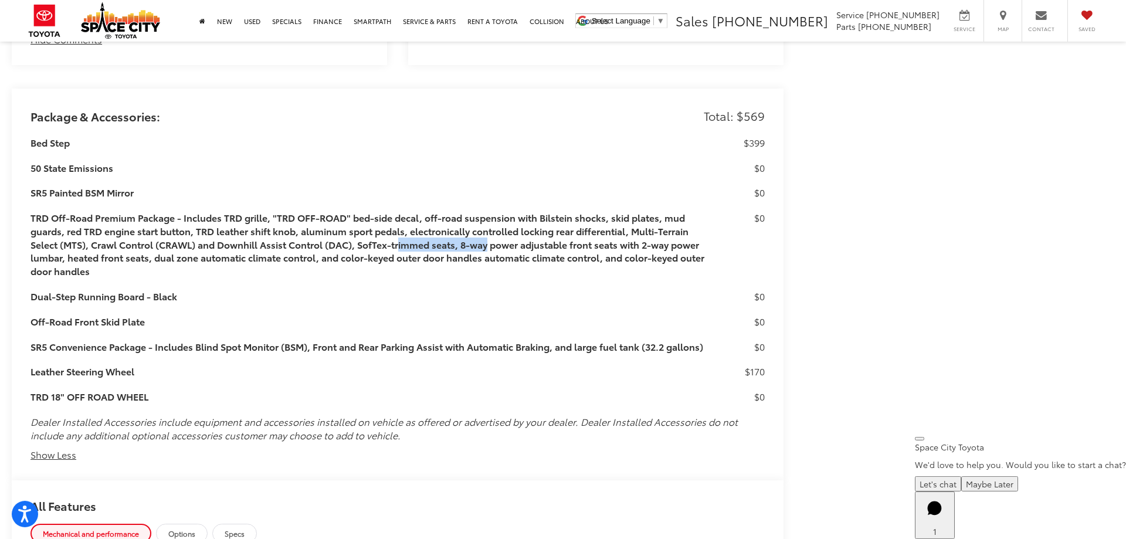
click at [482, 233] on h3 "TRD Off-Road Premium Package - Includes TRD grille, "TRD OFF-ROAD" bed-side dec…" at bounding box center [369, 244] width 676 height 67
click at [487, 235] on h3 "TRD Off-Road Premium Package - Includes TRD grille, "TRD OFF-ROAD" bed-side dec…" at bounding box center [369, 244] width 676 height 67
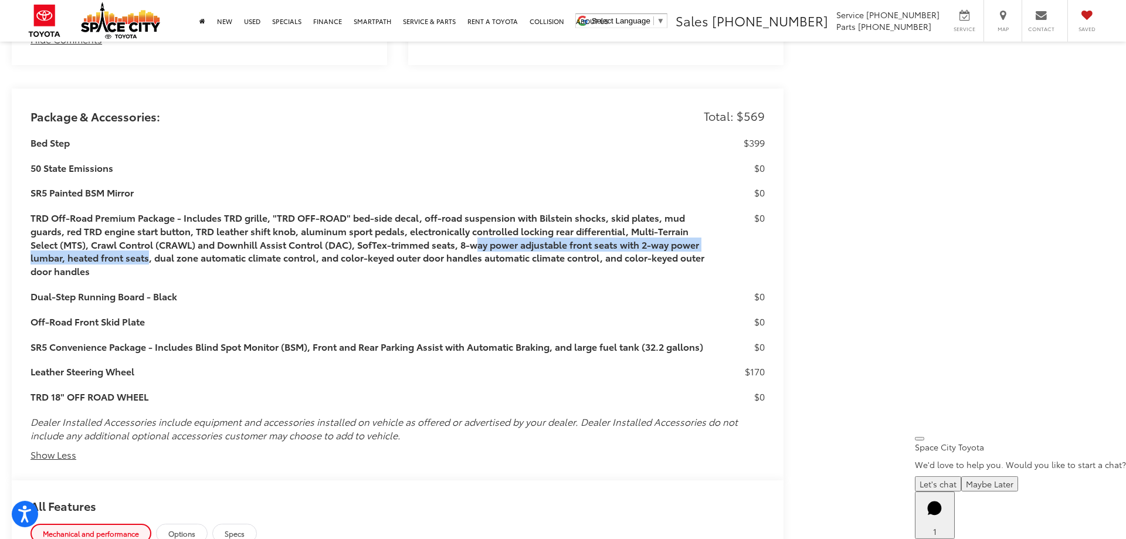
drag, startPoint x: 470, startPoint y: 232, endPoint x: 144, endPoint y: 243, distance: 326.3
click at [144, 243] on h3 "TRD Off-Road Premium Package - Includes TRD grille, "TRD OFF-ROAD" bed-side dec…" at bounding box center [369, 244] width 676 height 67
click at [147, 243] on h3 "TRD Off-Road Premium Package - Includes TRD grille, "TRD OFF-ROAD" bed-side dec…" at bounding box center [369, 244] width 676 height 67
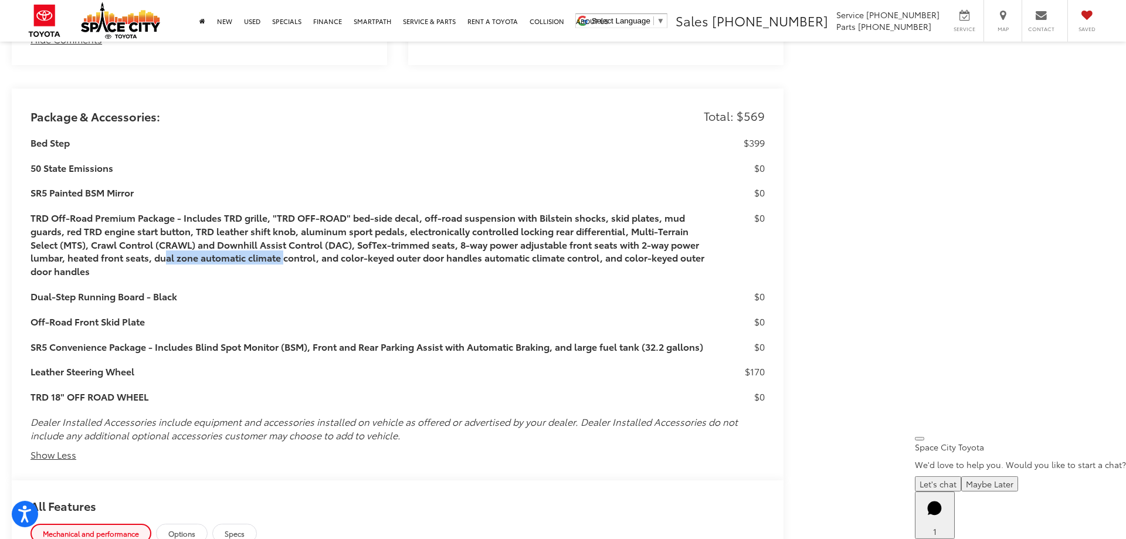
drag, startPoint x: 159, startPoint y: 248, endPoint x: 282, endPoint y: 242, distance: 123.3
click at [282, 242] on h3 "TRD Off-Road Premium Package - Includes TRD grille, "TRD OFF-ROAD" bed-side dec…" at bounding box center [369, 244] width 676 height 67
drag, startPoint x: 339, startPoint y: 250, endPoint x: 534, endPoint y: 265, distance: 195.9
click at [534, 265] on div "Bed Step $399 50 State Emissions $0 SR5 Painted BSM Mirror $0 TRD Off-Road Prem…" at bounding box center [398, 292] width 734 height 312
drag, startPoint x: 485, startPoint y: 245, endPoint x: 374, endPoint y: 241, distance: 111.6
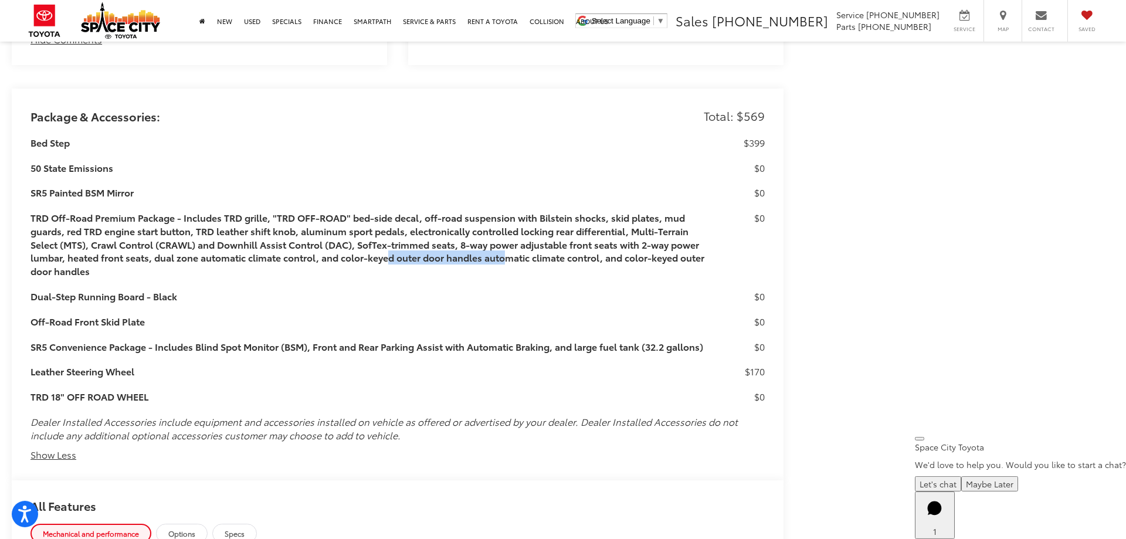
click at [375, 240] on h3 "TRD Off-Road Premium Package - Includes TRD grille, "TRD OFF-ROAD" bed-side dec…" at bounding box center [369, 244] width 676 height 67
click at [365, 251] on h3 "TRD Off-Road Premium Package - Includes TRD grille, "TRD OFF-ROAD" bed-side dec…" at bounding box center [369, 244] width 676 height 67
drag, startPoint x: 340, startPoint y: 246, endPoint x: 492, endPoint y: 250, distance: 152.0
click at [492, 250] on h3 "TRD Off-Road Premium Package - Includes TRD grille, "TRD OFF-ROAD" bed-side dec…" at bounding box center [369, 244] width 676 height 67
click at [516, 245] on h3 "TRD Off-Road Premium Package - Includes TRD grille, "TRD OFF-ROAD" bed-side dec…" at bounding box center [369, 244] width 676 height 67
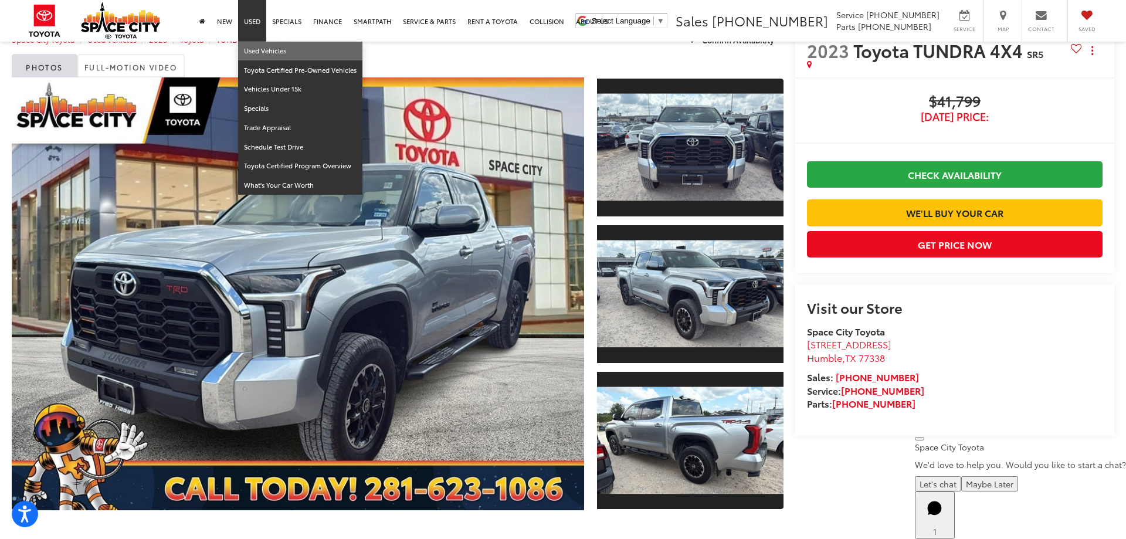
click at [267, 60] on link "Used Vehicles" at bounding box center [300, 51] width 124 height 19
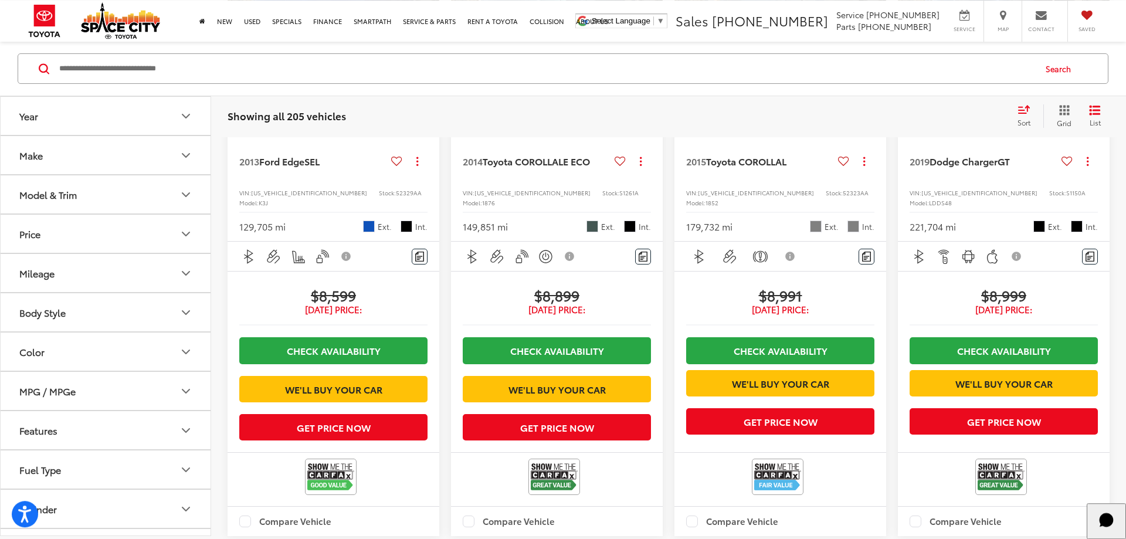
scroll to position [1616, 0]
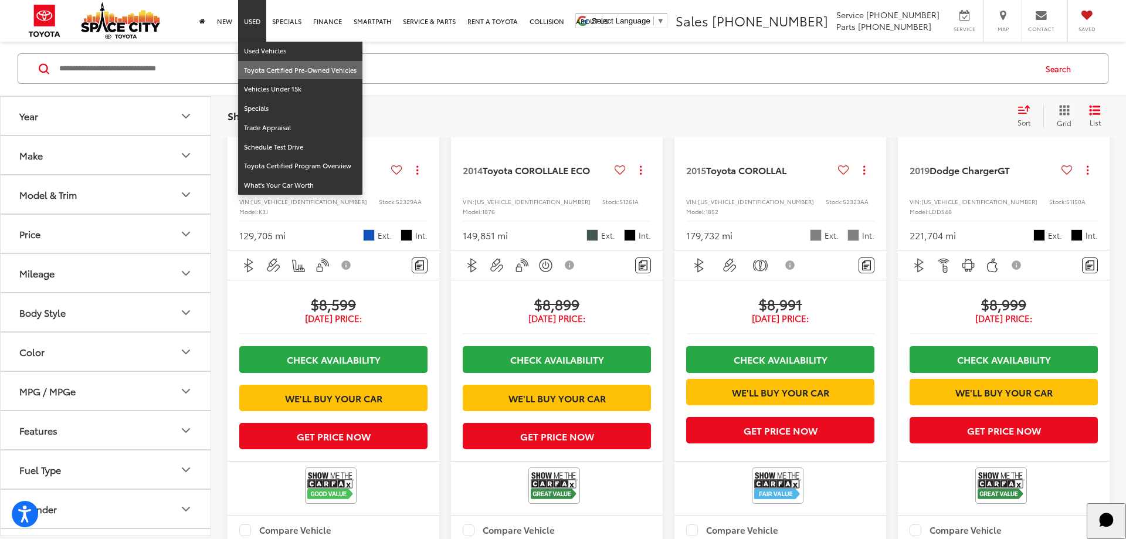
click at [253, 75] on link "Toyota Certified Pre-Owned Vehicles" at bounding box center [300, 70] width 124 height 19
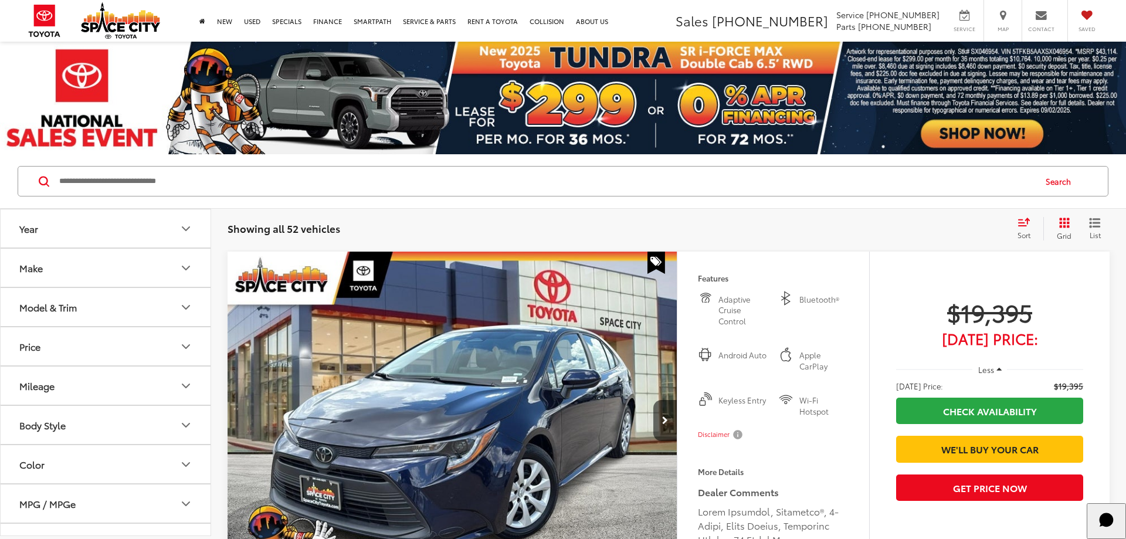
scroll to position [359, 0]
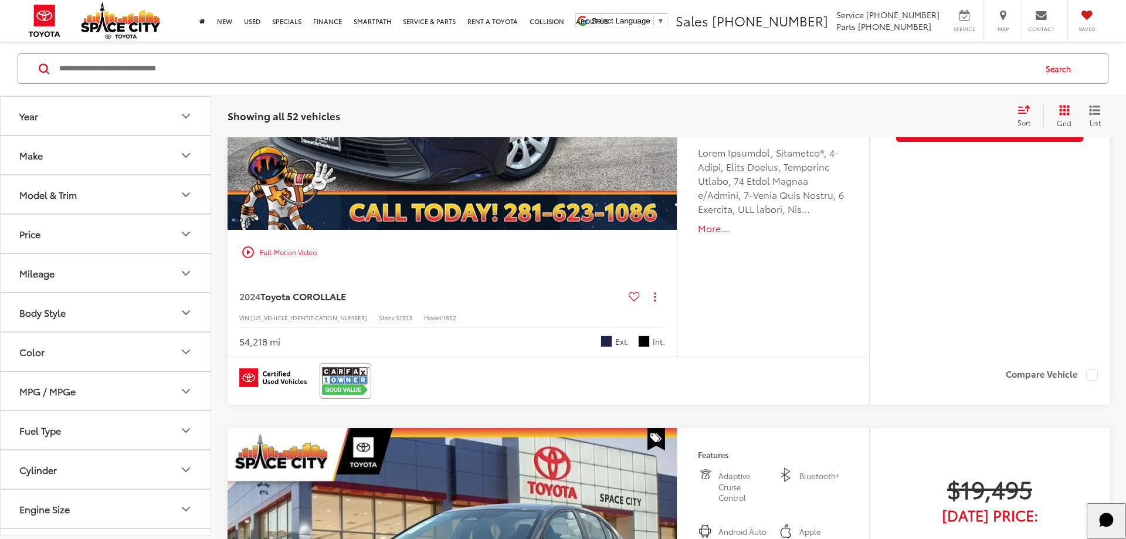
click at [92, 198] on button "Model & Trim" at bounding box center [106, 194] width 211 height 38
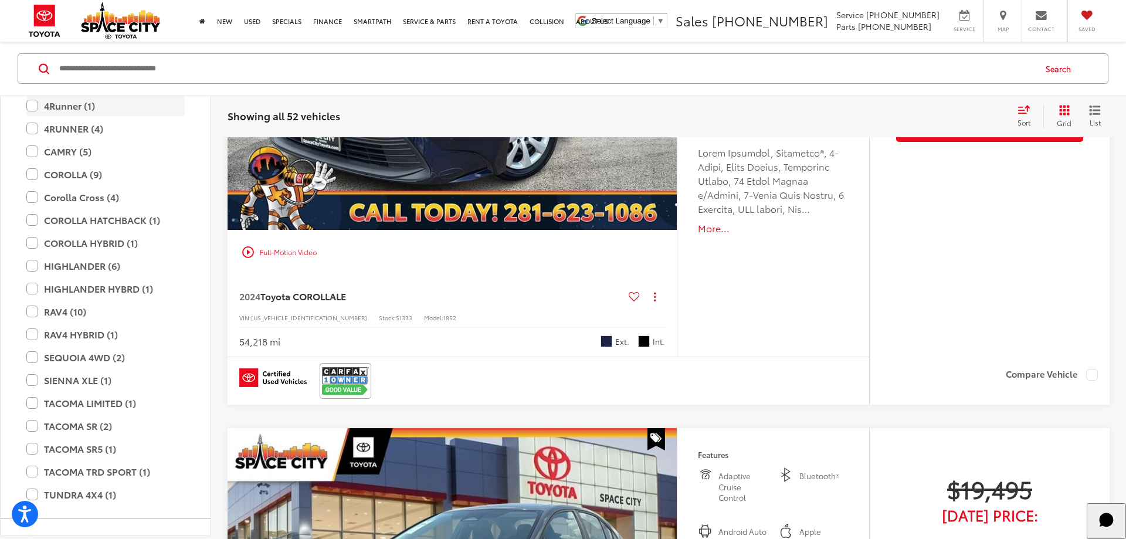
scroll to position [141, 0]
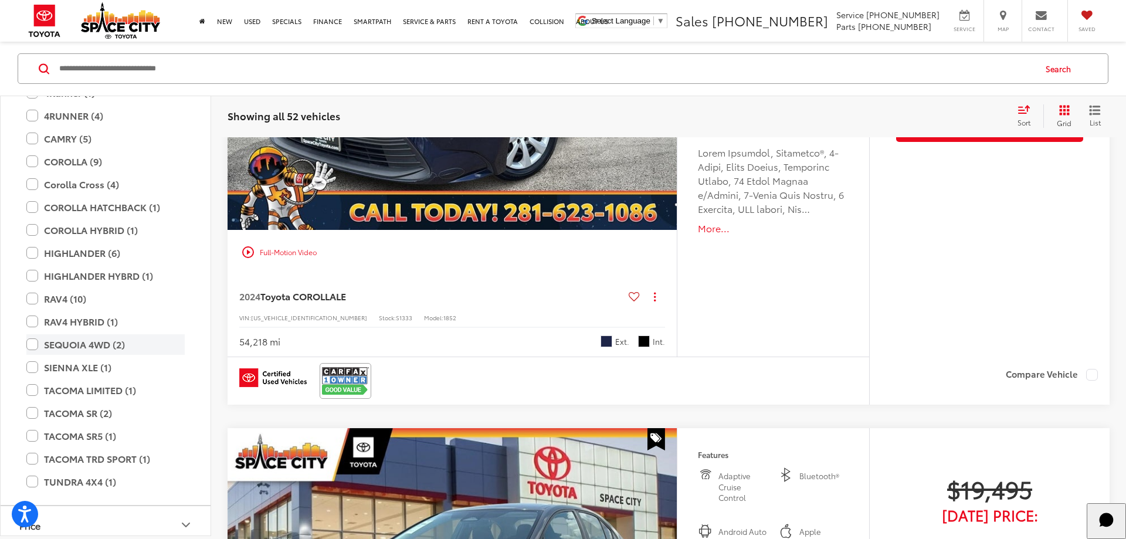
click at [33, 352] on label "SEQUOIA 4WD (2)" at bounding box center [105, 344] width 158 height 21
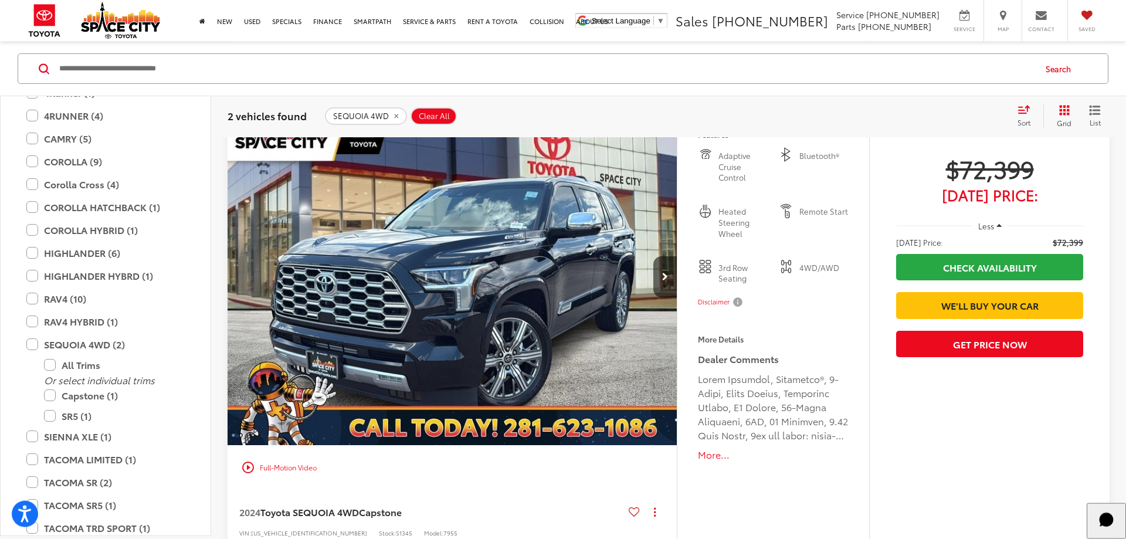
scroll to position [711, 0]
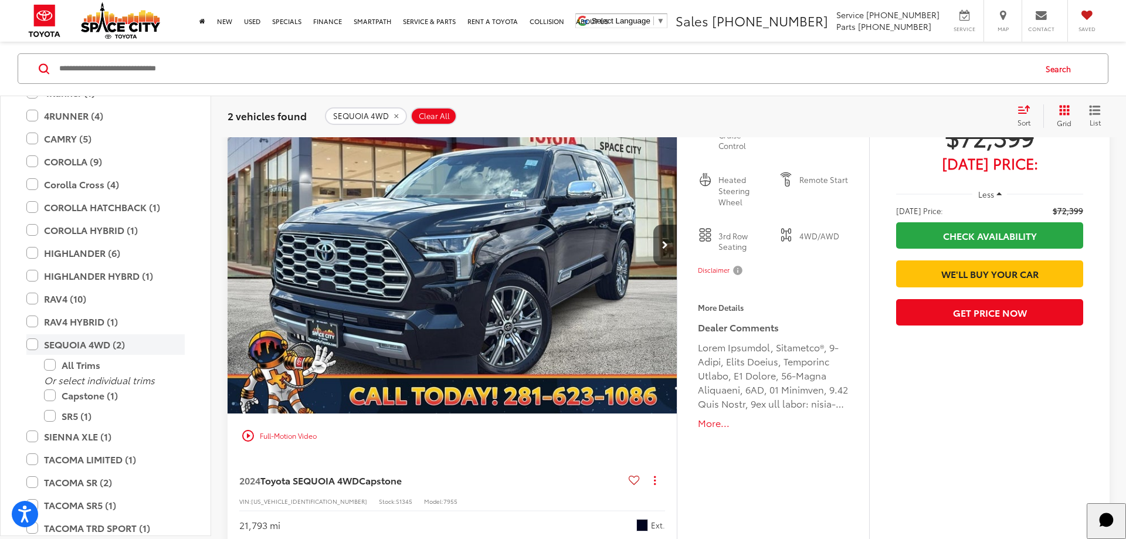
click at [28, 347] on label "SEQUOIA 4WD (2)" at bounding box center [105, 344] width 158 height 21
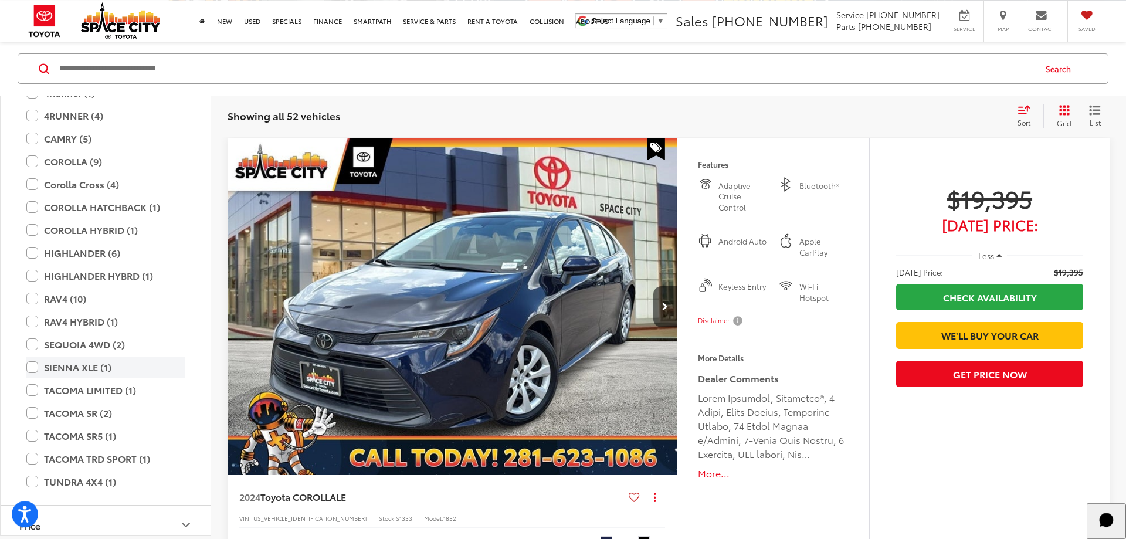
scroll to position [113, 0]
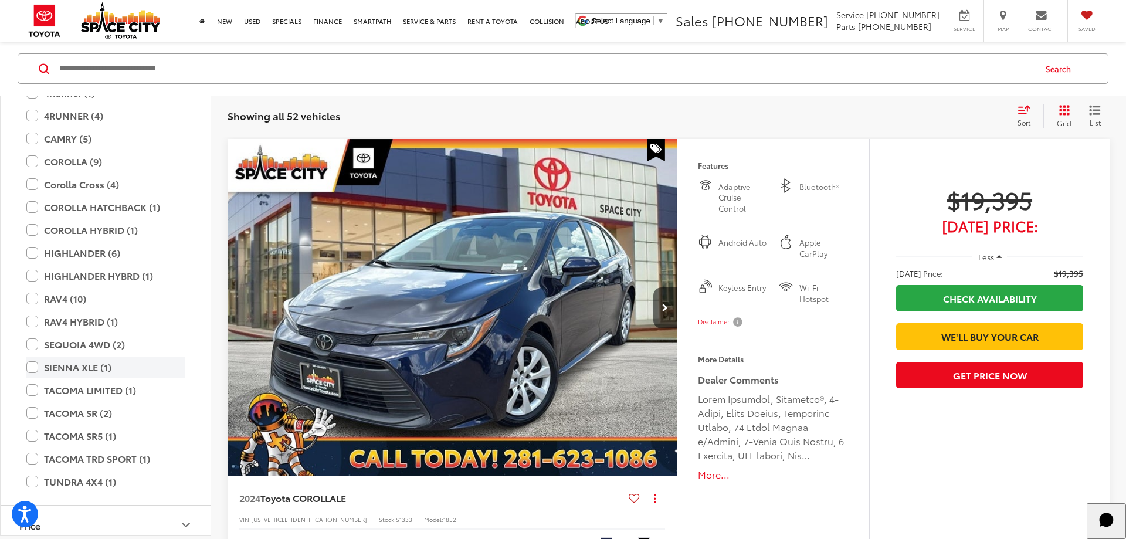
click at [35, 368] on label "SIENNA XLE (1)" at bounding box center [105, 367] width 158 height 21
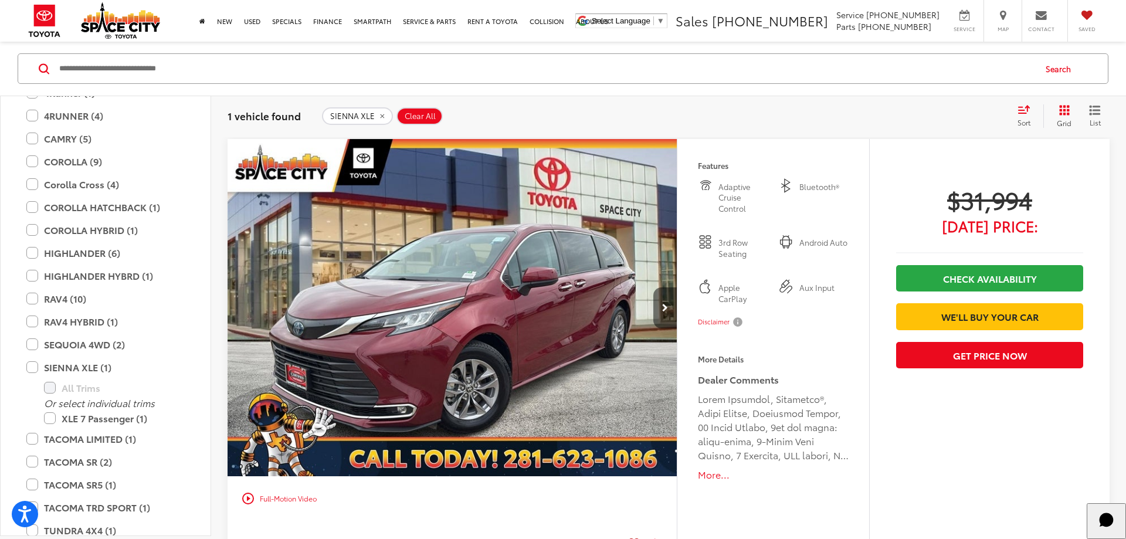
click at [660, 304] on button "Next image" at bounding box center [664, 307] width 23 height 41
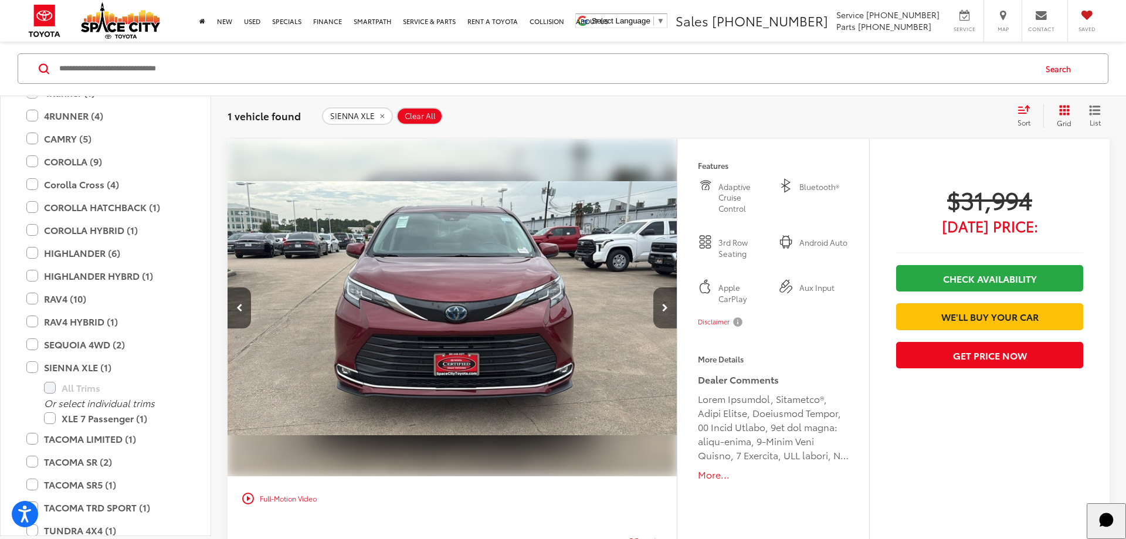
click at [660, 304] on button "Next image" at bounding box center [664, 307] width 23 height 41
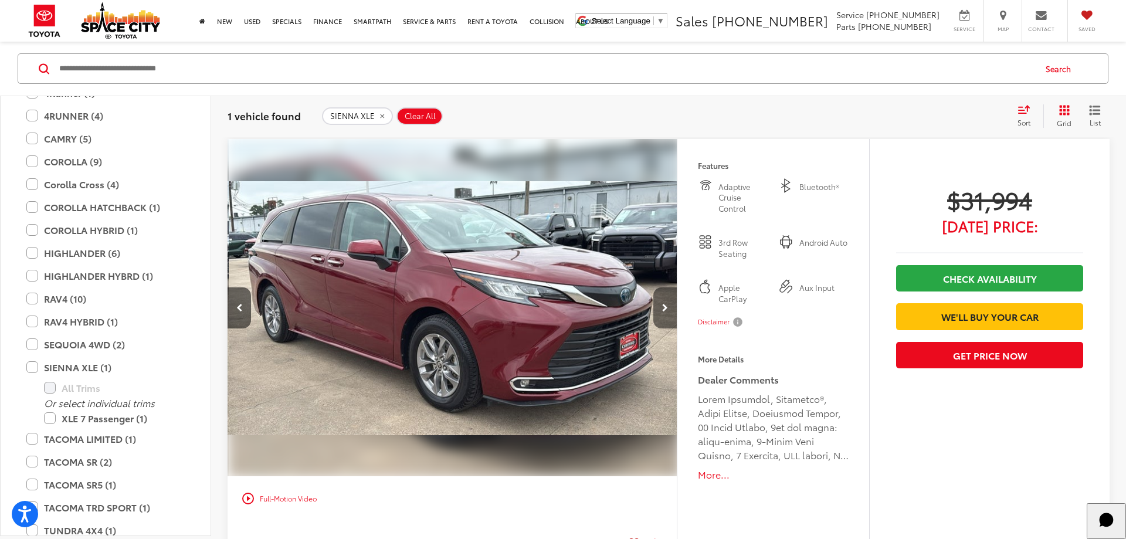
scroll to position [0, 902]
click at [660, 304] on button "Next image" at bounding box center [664, 307] width 23 height 41
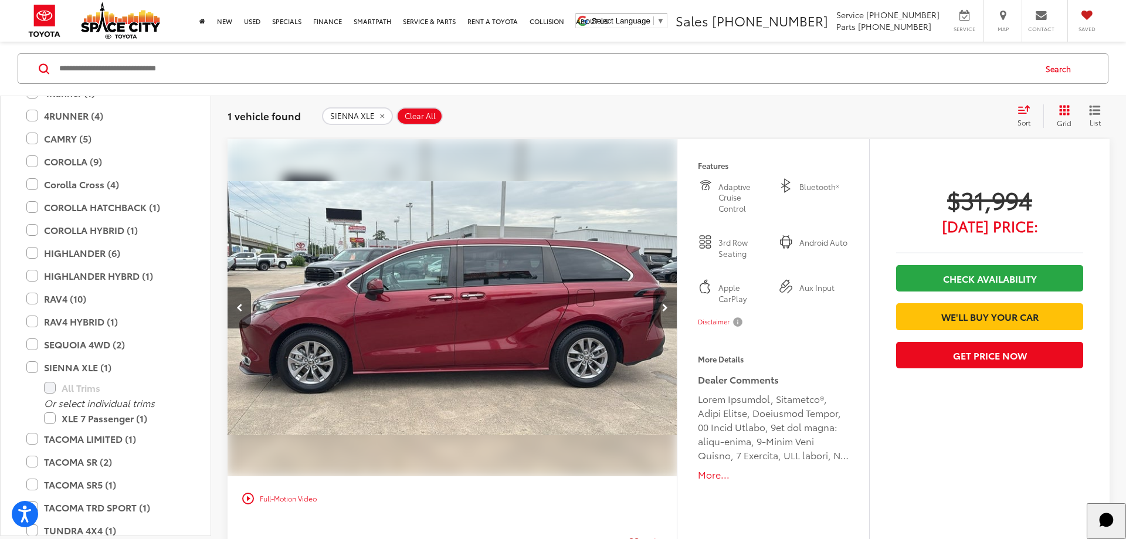
click at [660, 304] on button "Next image" at bounding box center [664, 307] width 23 height 41
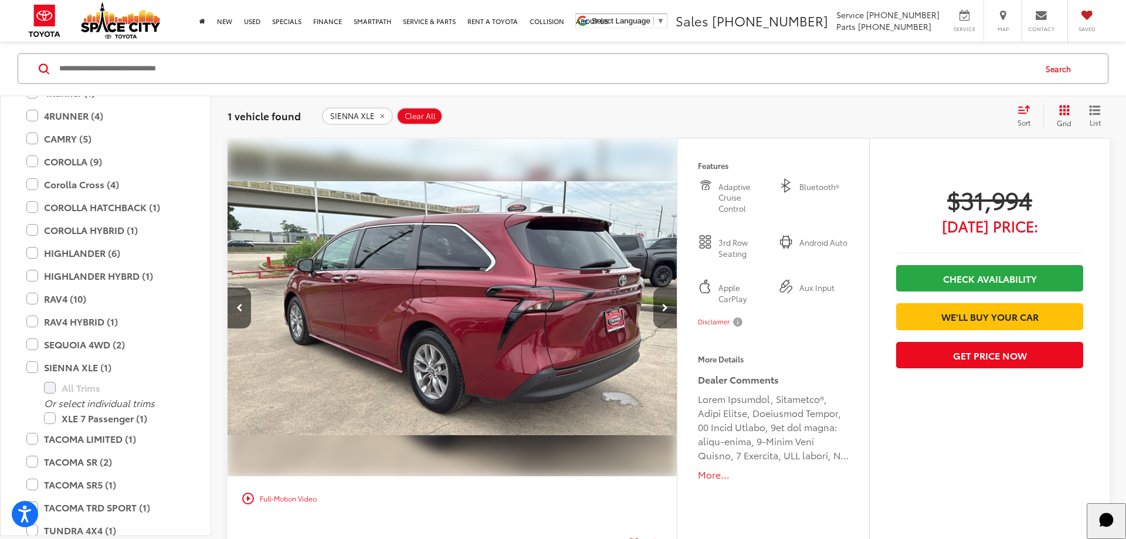
click at [660, 304] on button "Next image" at bounding box center [664, 307] width 23 height 41
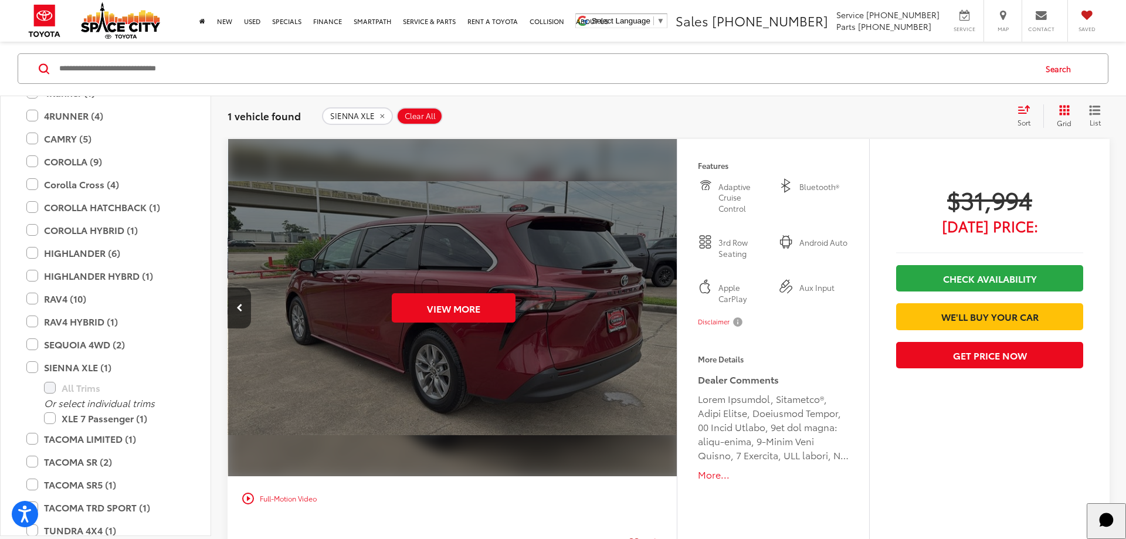
scroll to position [0, 2255]
click at [660, 304] on div "View More" at bounding box center [452, 308] width 451 height 338
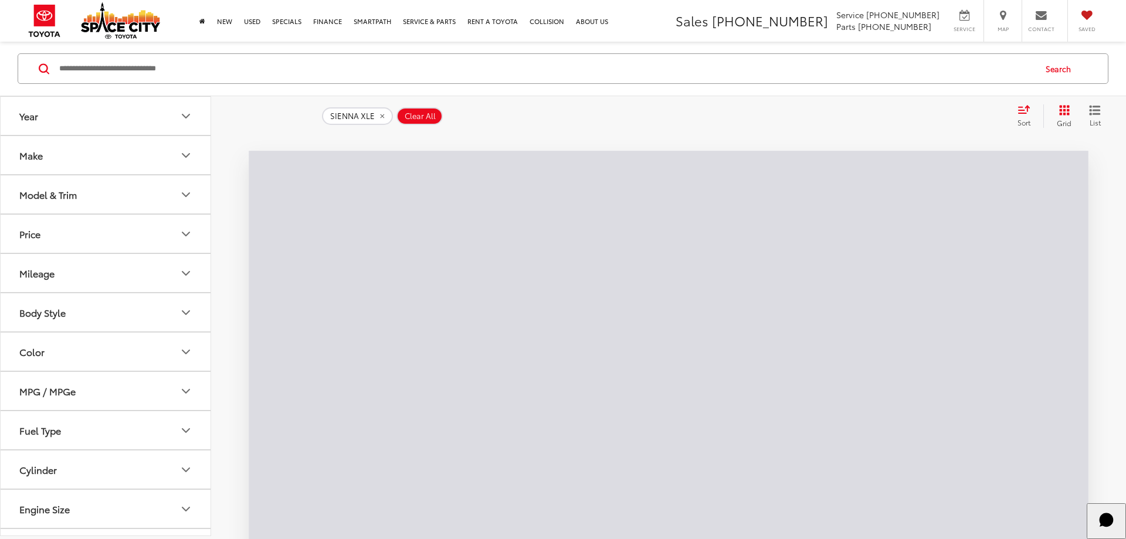
scroll to position [113, 0]
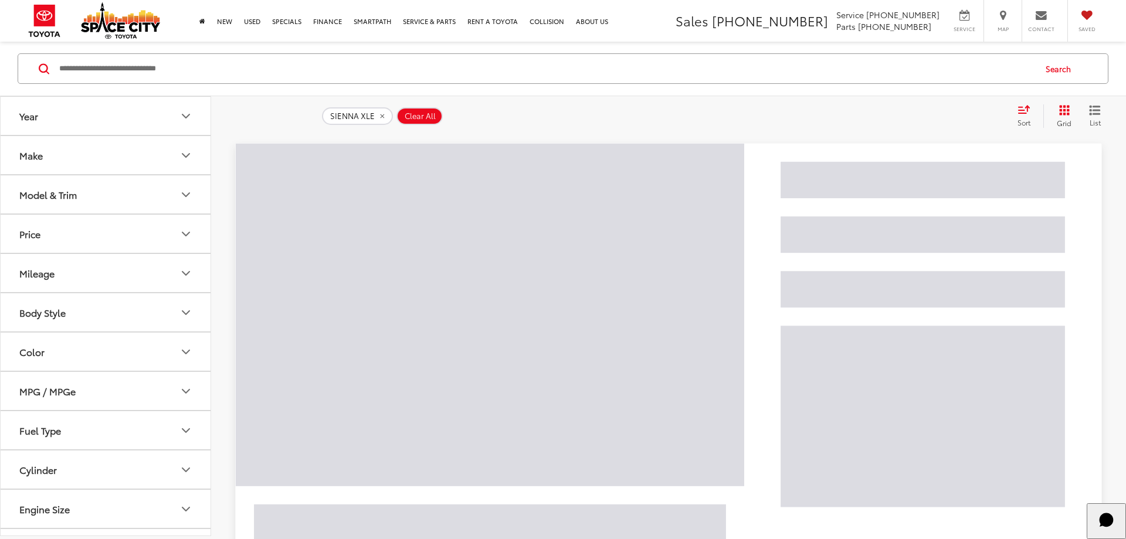
click at [69, 191] on div "Model & Trim" at bounding box center [47, 194] width 57 height 11
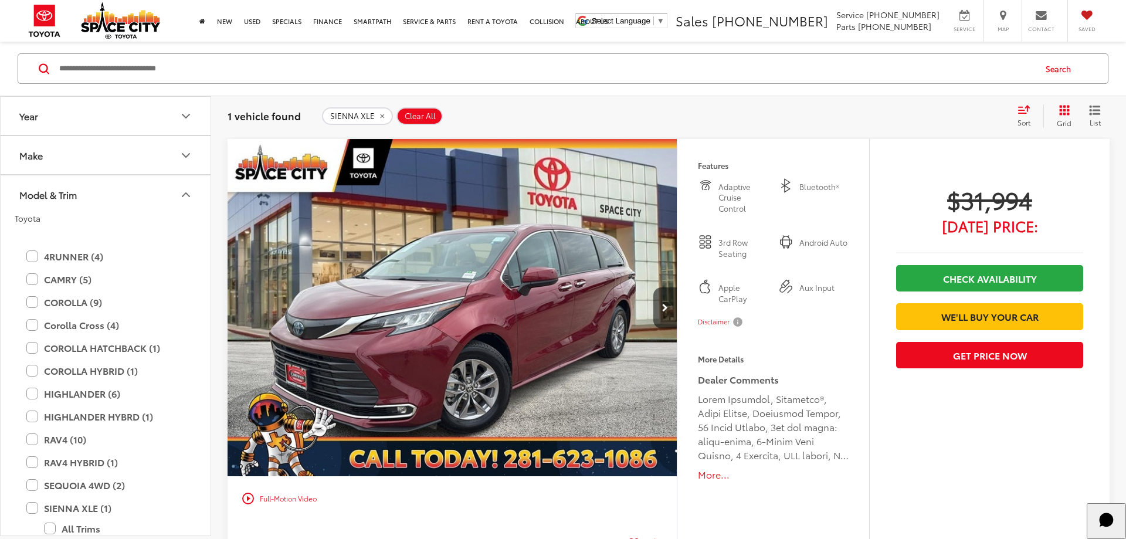
scroll to position [352, 0]
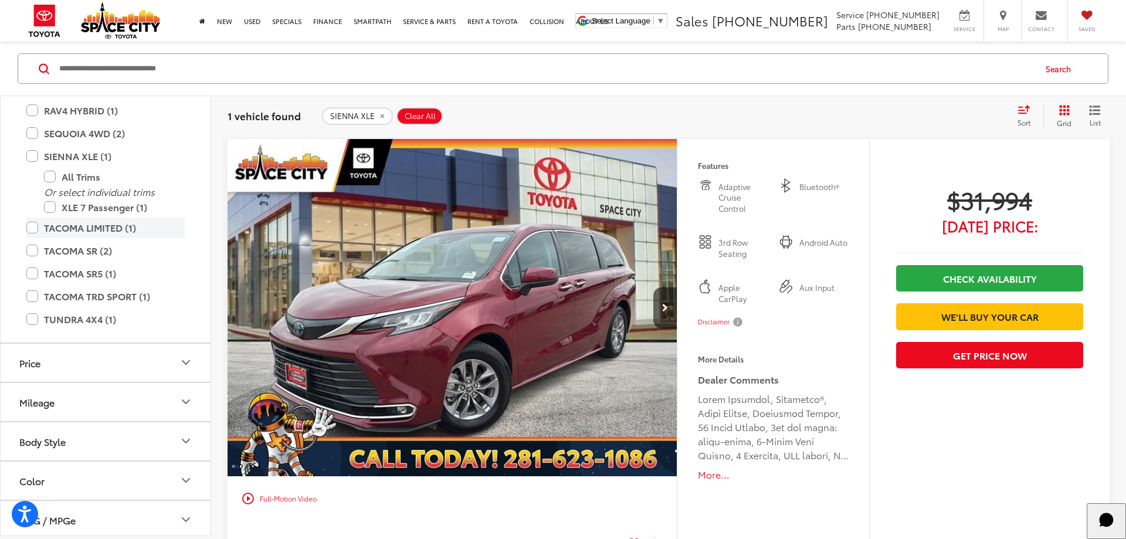
click at [34, 153] on label "SIENNA XLE (1)" at bounding box center [105, 156] width 158 height 21
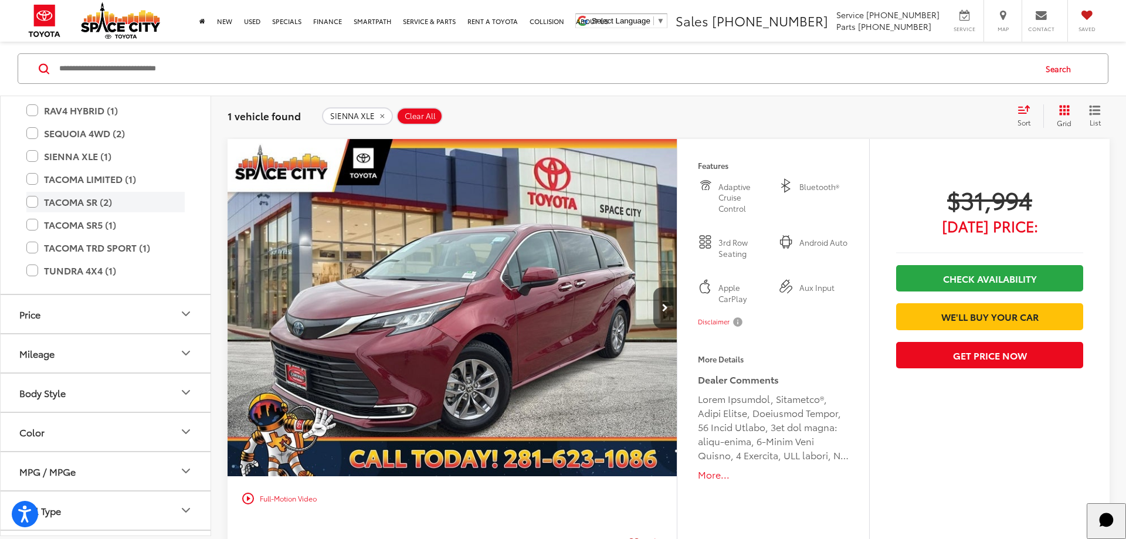
scroll to position [141, 0]
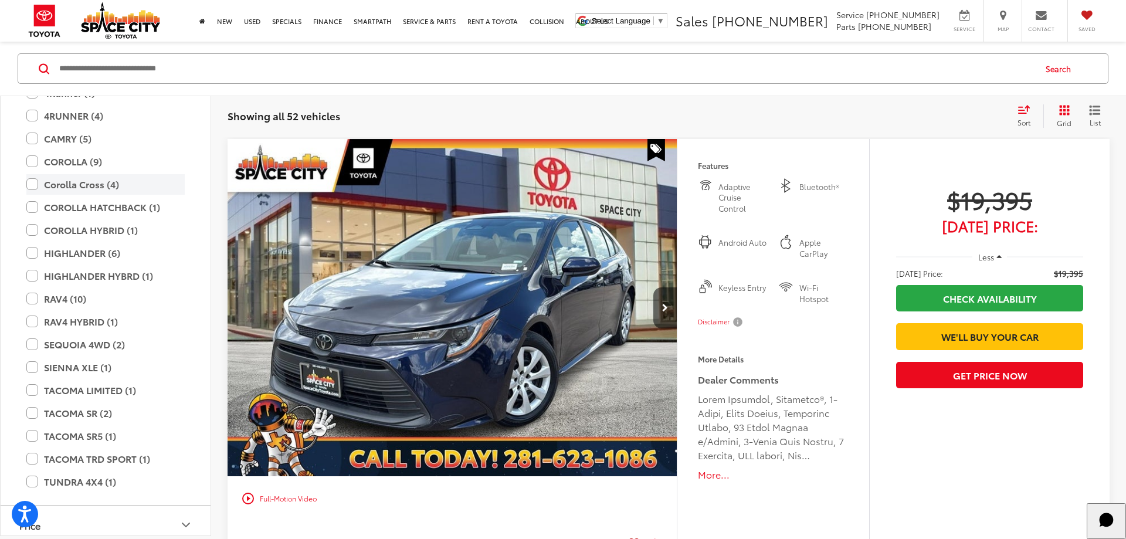
click at [33, 184] on label "Corolla Cross (4)" at bounding box center [105, 184] width 158 height 21
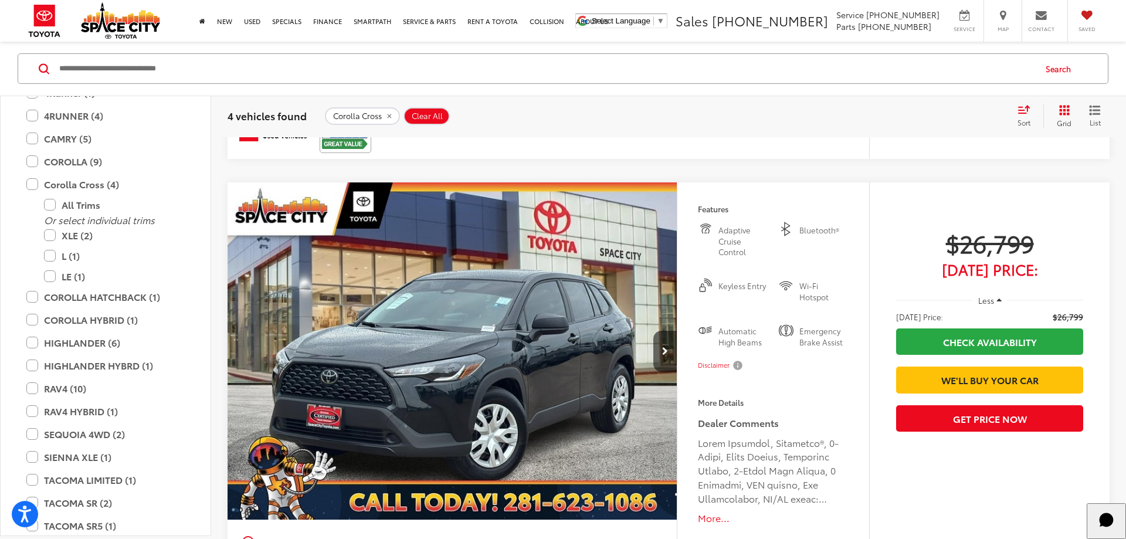
scroll to position [1668, 0]
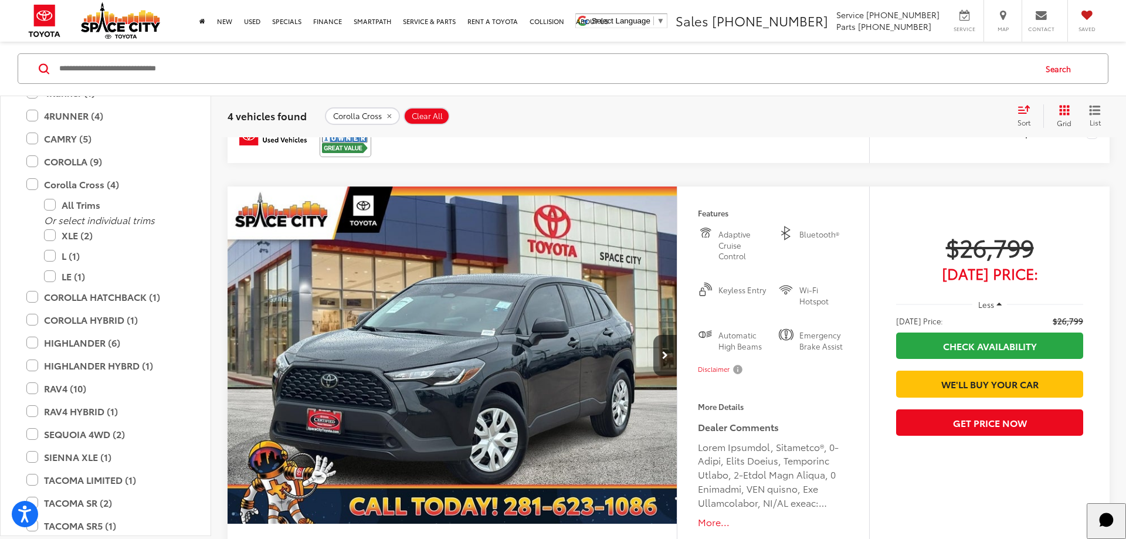
click at [633, 324] on img "2025 Toyota Corolla Cross L 0" at bounding box center [452, 356] width 451 height 338
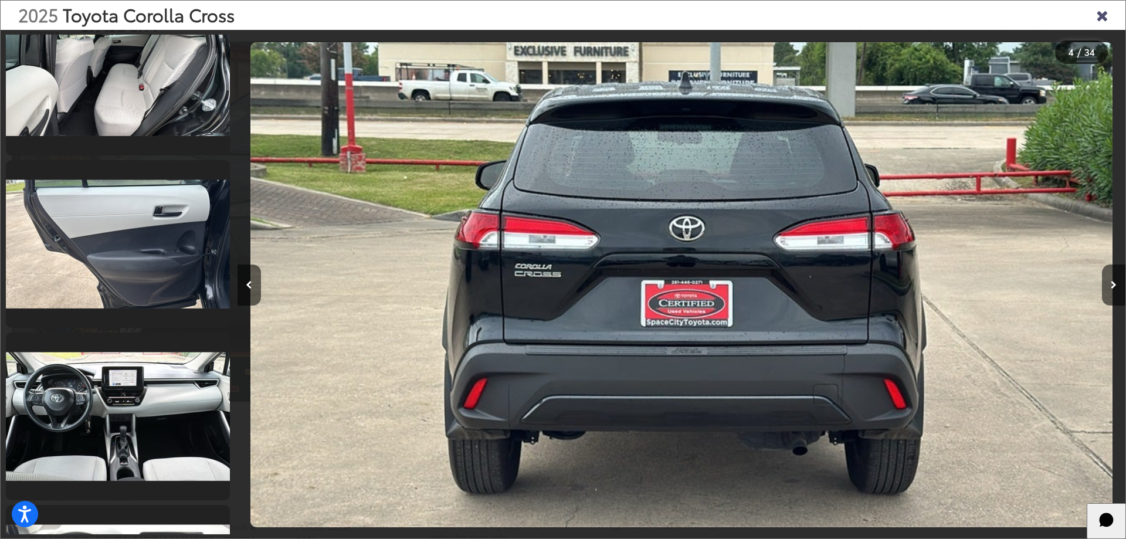
scroll to position [2783, 0]
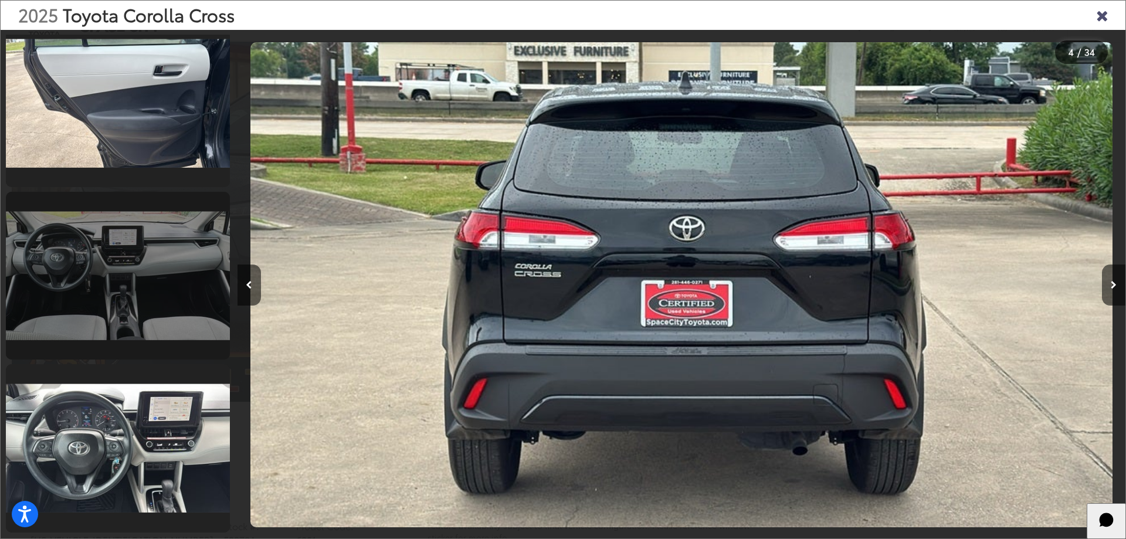
click at [140, 267] on link at bounding box center [118, 276] width 224 height 168
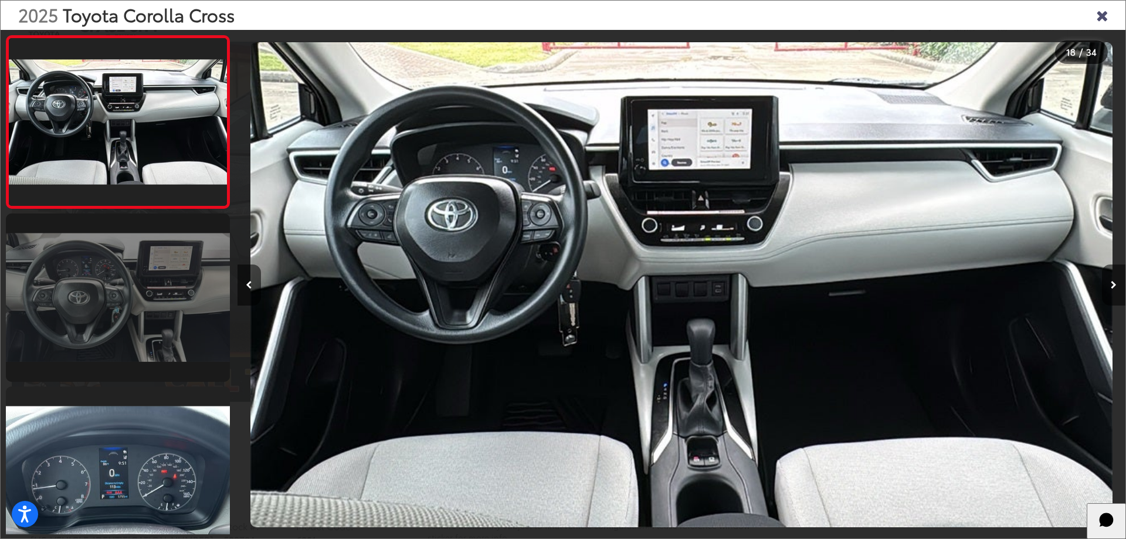
scroll to position [2946, 0]
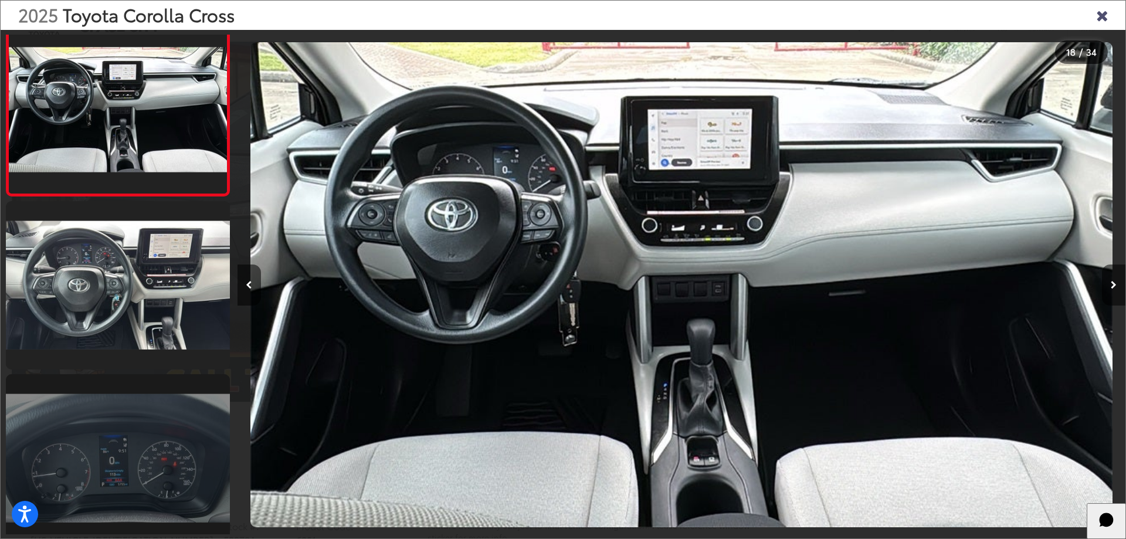
click at [175, 431] on link at bounding box center [118, 458] width 224 height 168
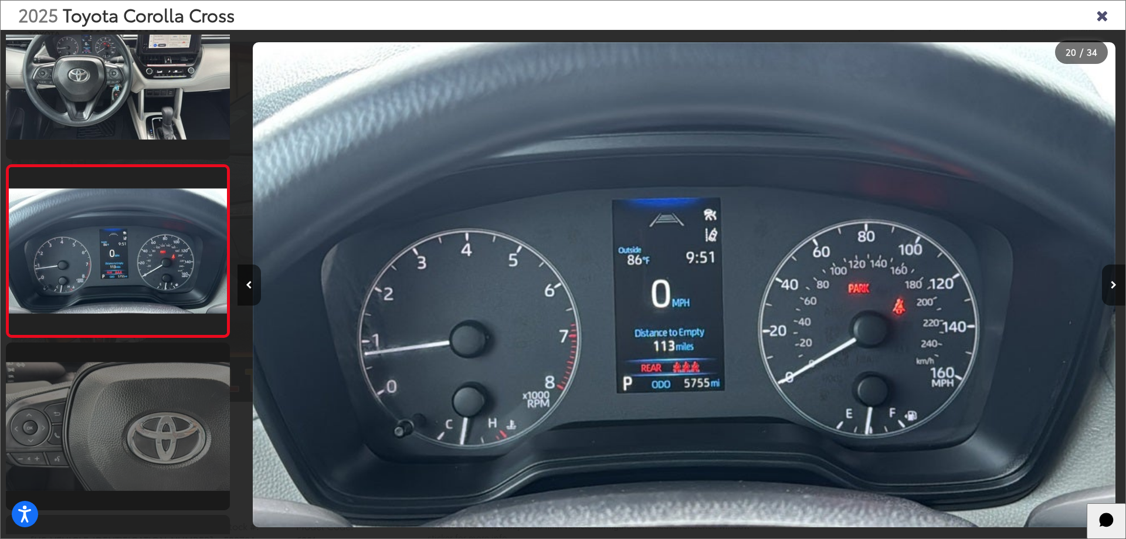
scroll to position [0, 0]
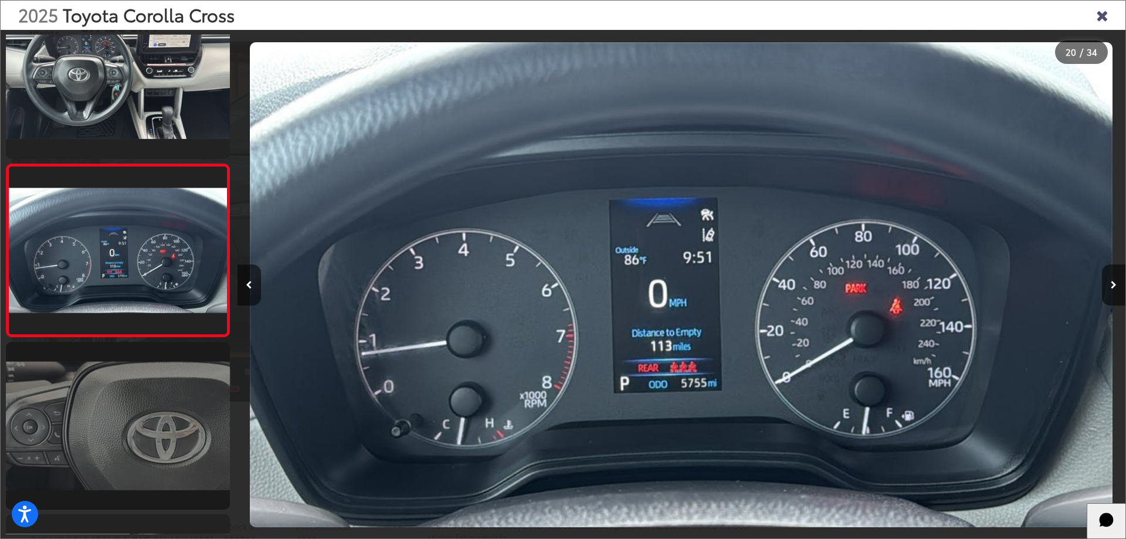
click at [164, 350] on link at bounding box center [118, 426] width 224 height 168
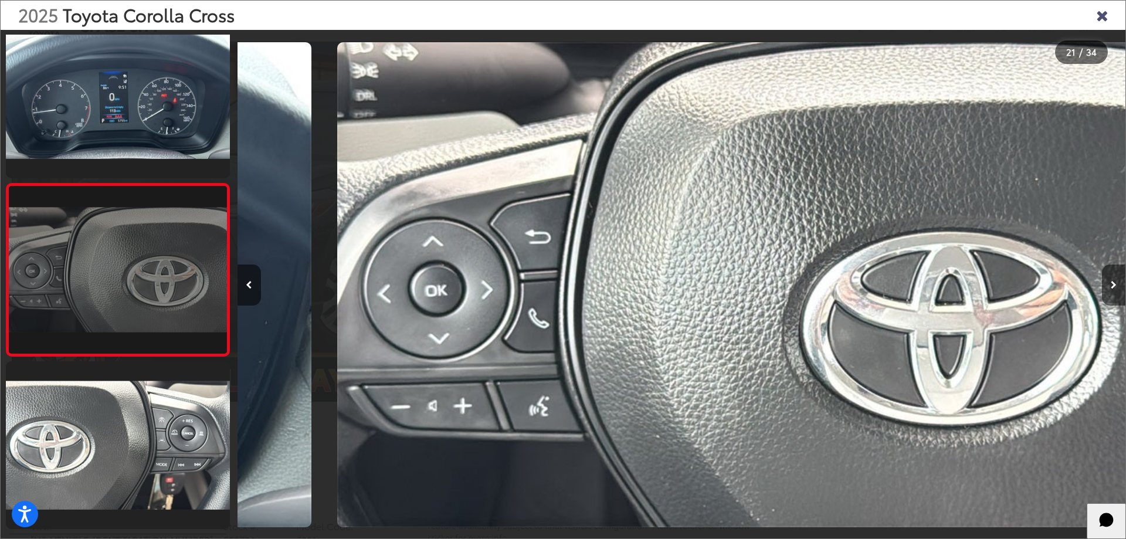
scroll to position [0, 17749]
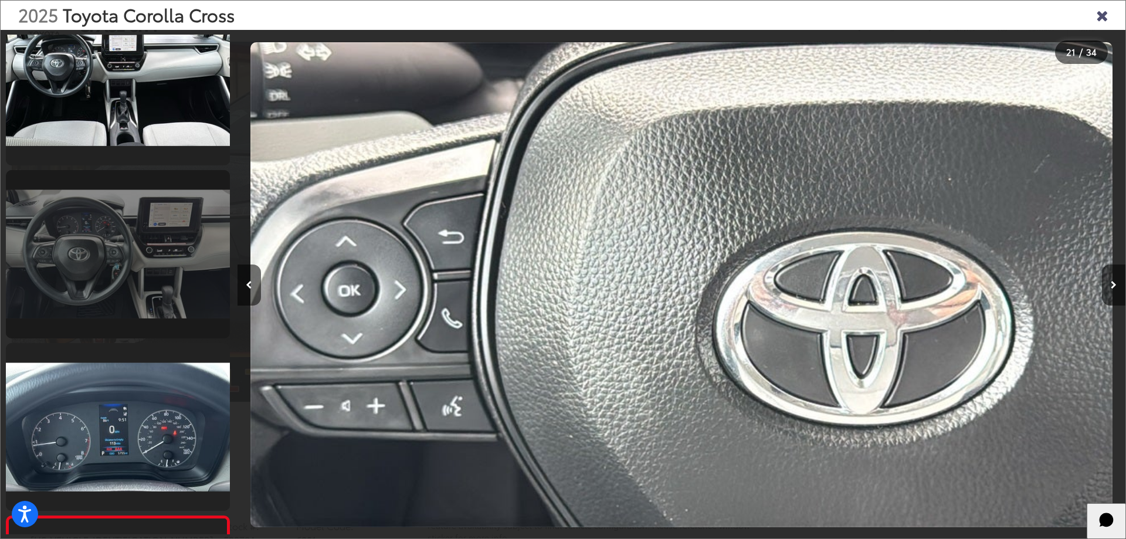
click at [166, 262] on link at bounding box center [118, 254] width 224 height 168
